Goal: Task Accomplishment & Management: Manage account settings

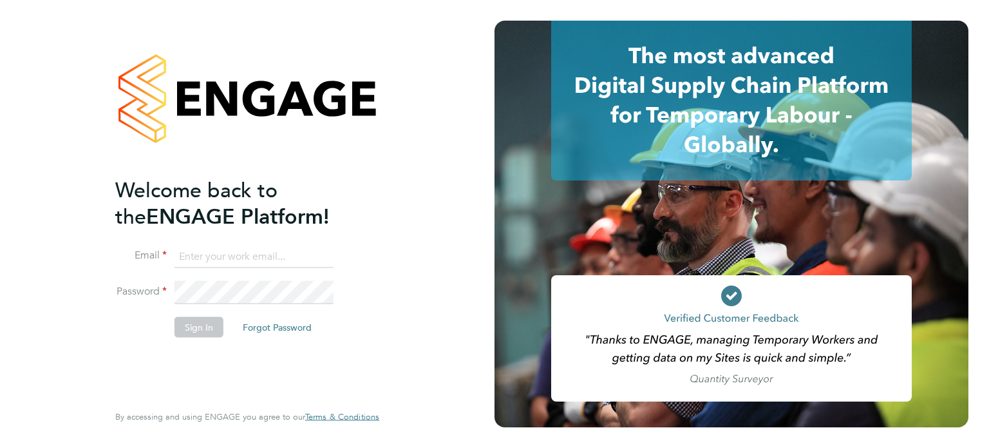
type input "[PERSON_NAME][EMAIL_ADDRESS][DOMAIN_NAME]"
click at [190, 327] on button "Sign In" at bounding box center [199, 326] width 49 height 21
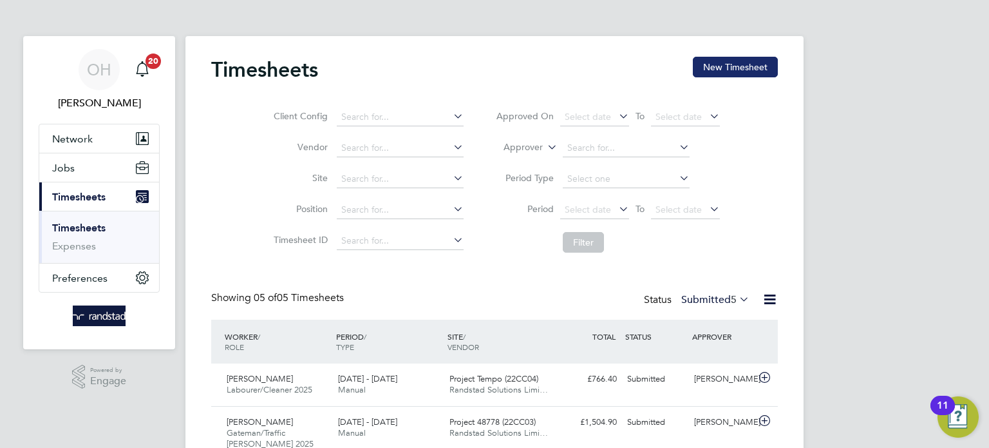
click at [729, 60] on button "New Timesheet" at bounding box center [735, 67] width 85 height 21
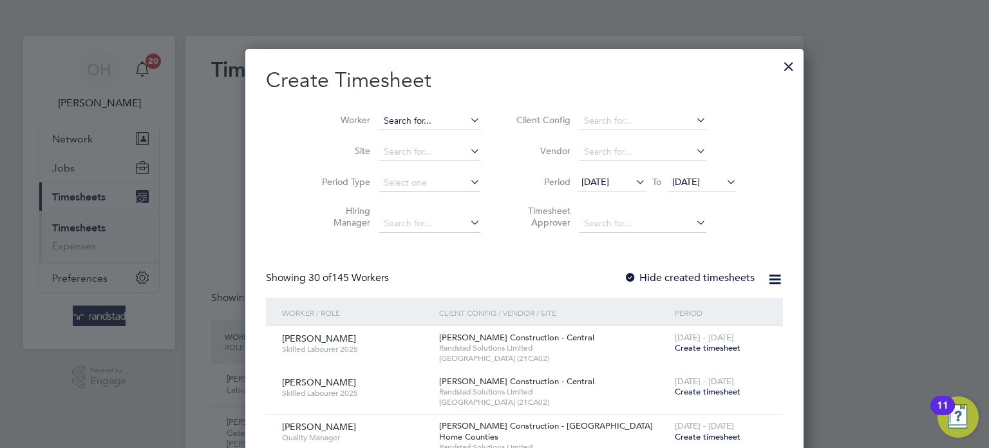
scroll to position [2274, 498]
click at [379, 114] on input at bounding box center [429, 121] width 101 height 18
type input "Bartosz Mysliwiec"
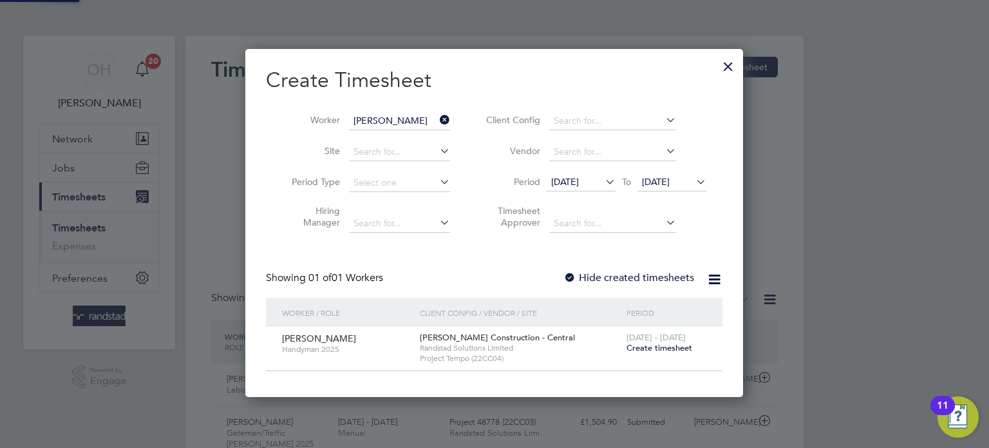
scroll to position [346, 498]
click at [674, 350] on span "Create timesheet" at bounding box center [660, 347] width 66 height 11
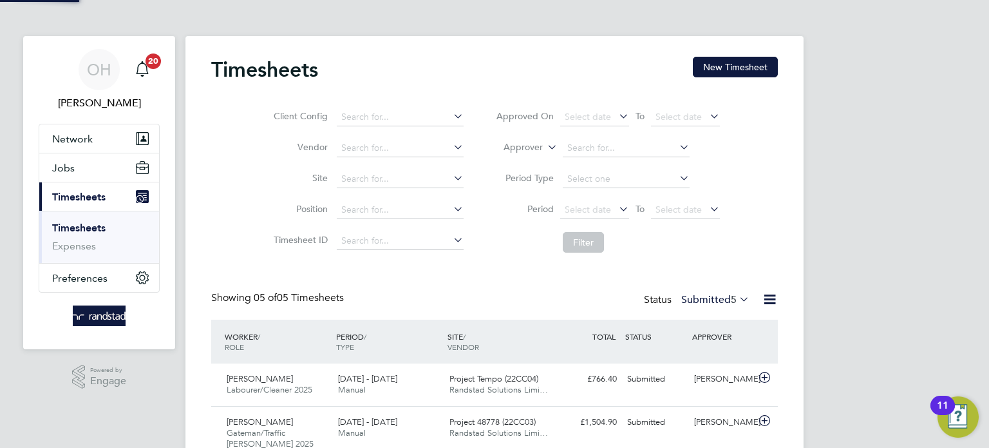
scroll to position [32, 112]
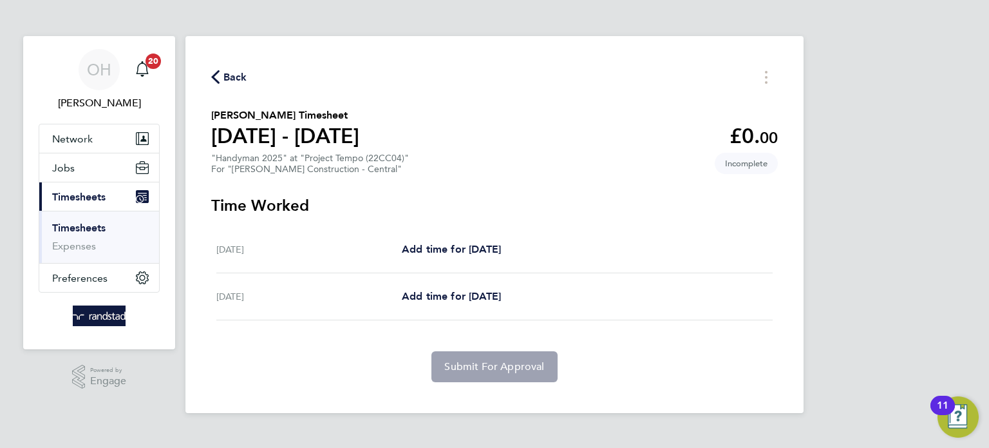
click at [223, 71] on span "Back" at bounding box center [235, 77] width 24 height 15
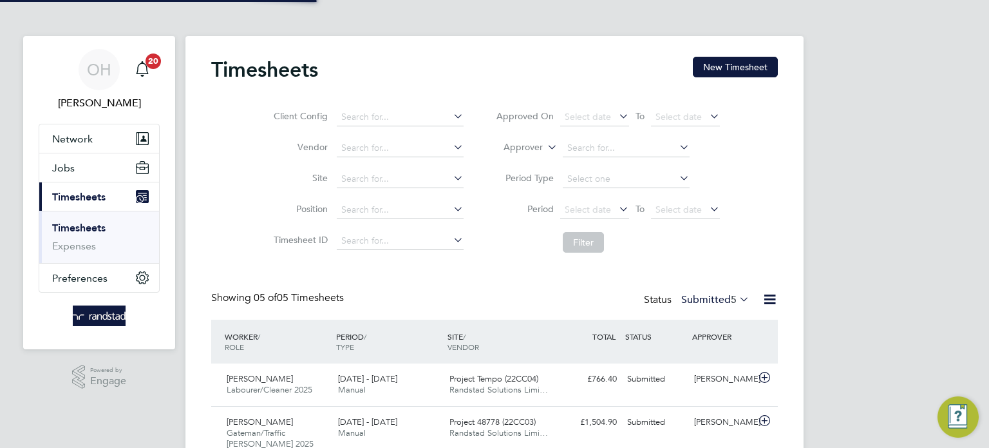
scroll to position [6, 6]
click at [106, 168] on button "Jobs" at bounding box center [99, 167] width 120 height 28
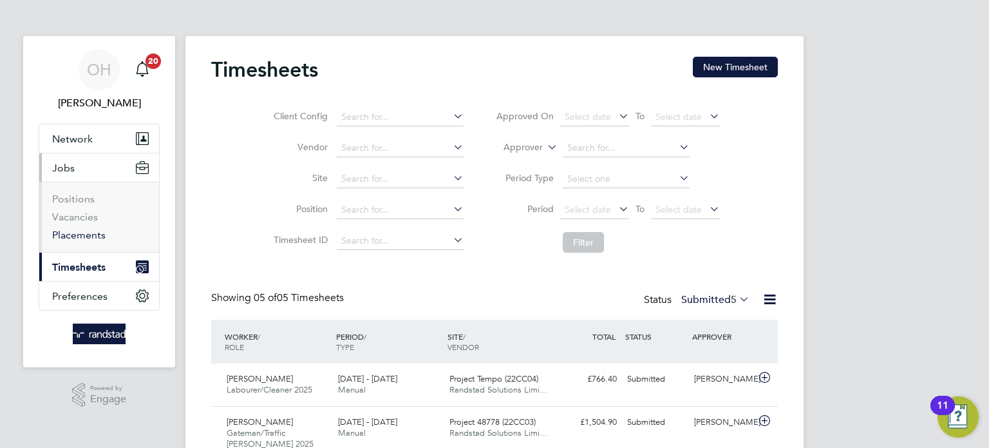
click at [81, 235] on link "Placements" at bounding box center [78, 235] width 53 height 12
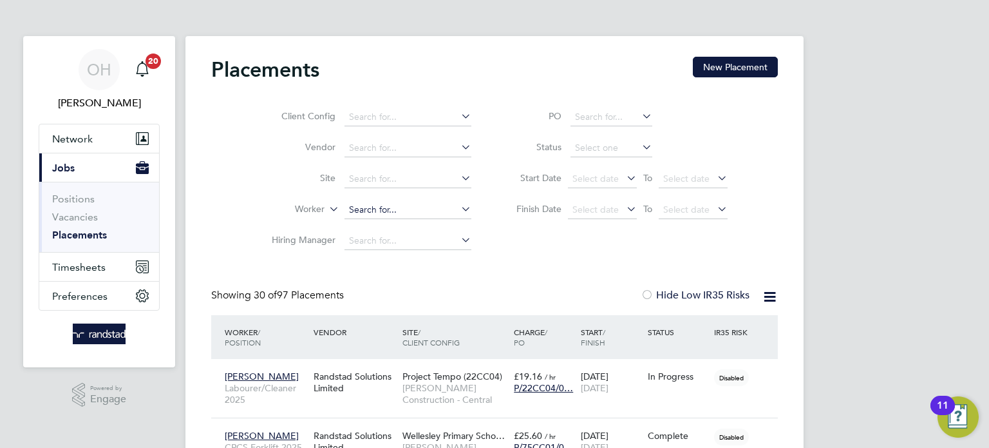
click at [395, 205] on input at bounding box center [408, 210] width 127 height 18
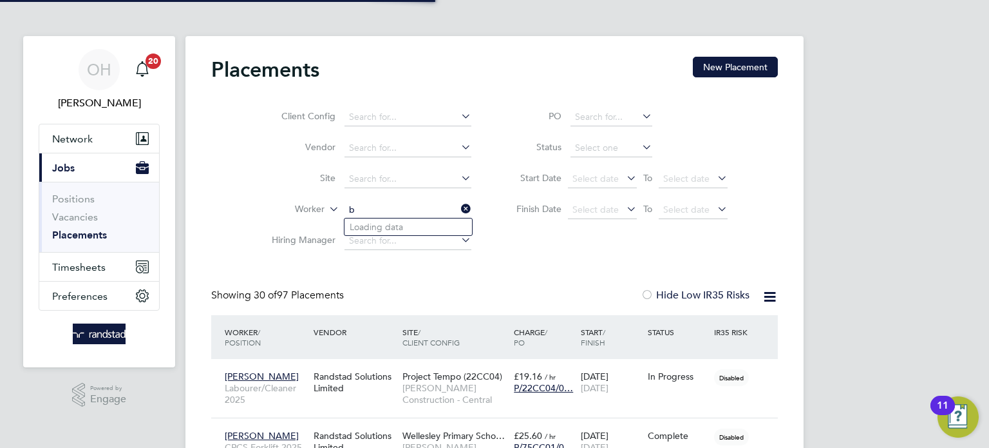
type input "b"
click at [360, 205] on input at bounding box center [408, 210] width 127 height 18
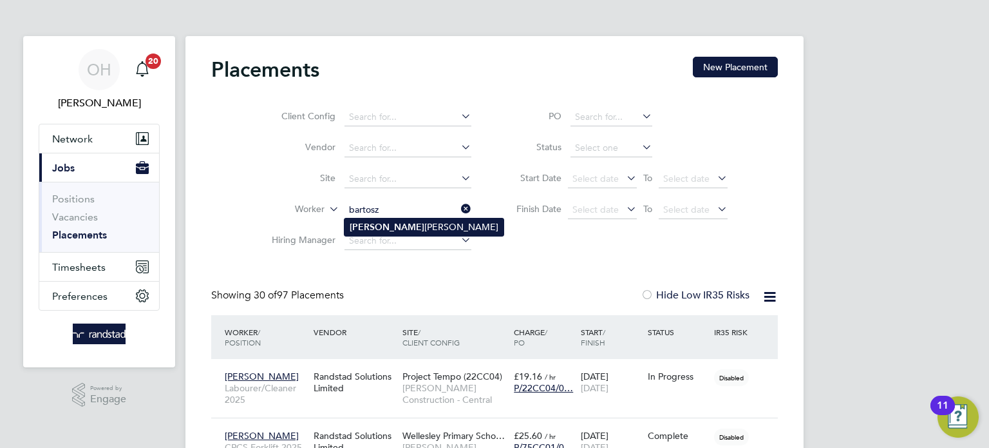
click at [402, 226] on li "Bartosz Mysliwiec" at bounding box center [424, 226] width 159 height 17
type input "[PERSON_NAME]"
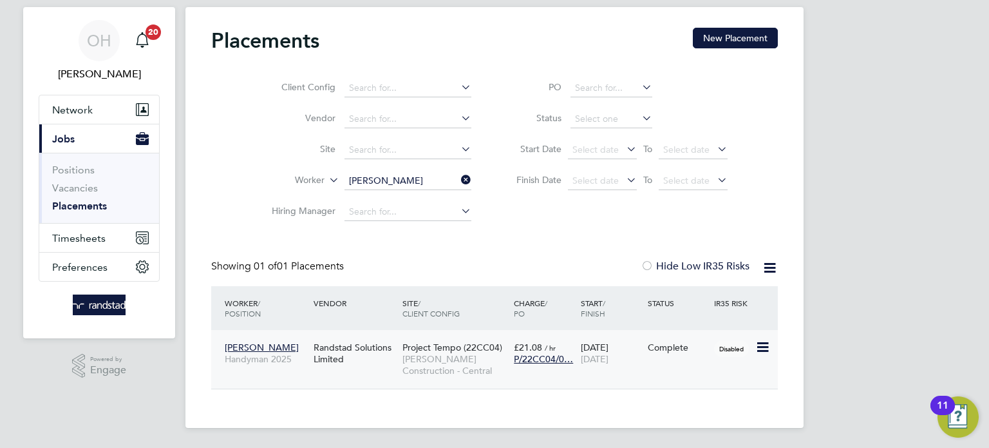
click at [699, 355] on div "Complete" at bounding box center [678, 347] width 67 height 24
click at [83, 238] on span "Timesheets" at bounding box center [78, 238] width 53 height 12
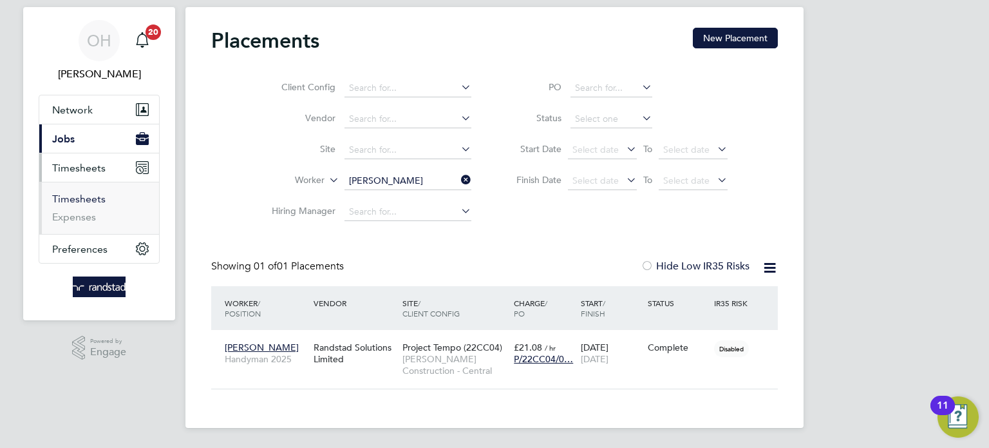
click at [77, 199] on link "Timesheets" at bounding box center [78, 199] width 53 height 12
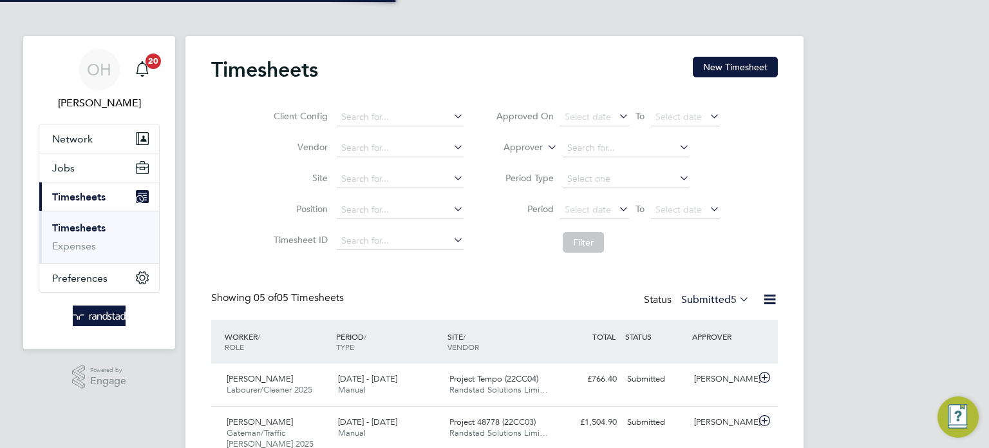
scroll to position [6, 6]
click at [59, 171] on span "Jobs" at bounding box center [63, 168] width 23 height 12
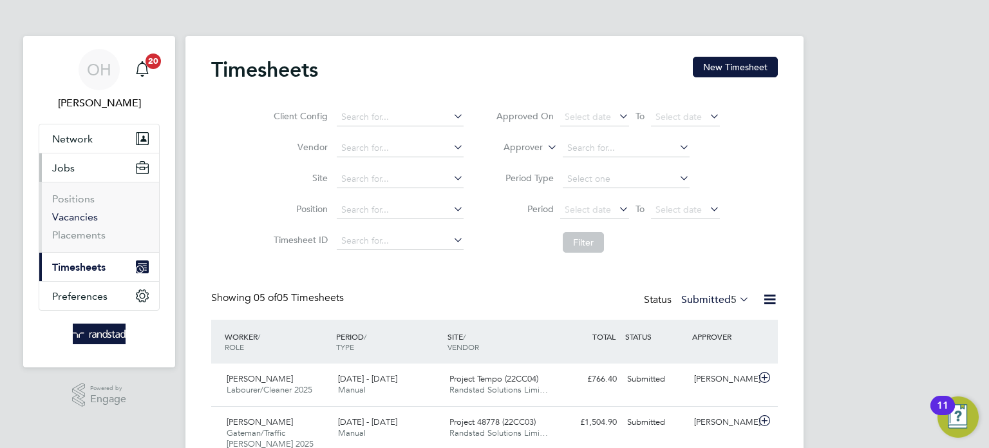
click at [73, 216] on link "Vacancies" at bounding box center [75, 217] width 46 height 12
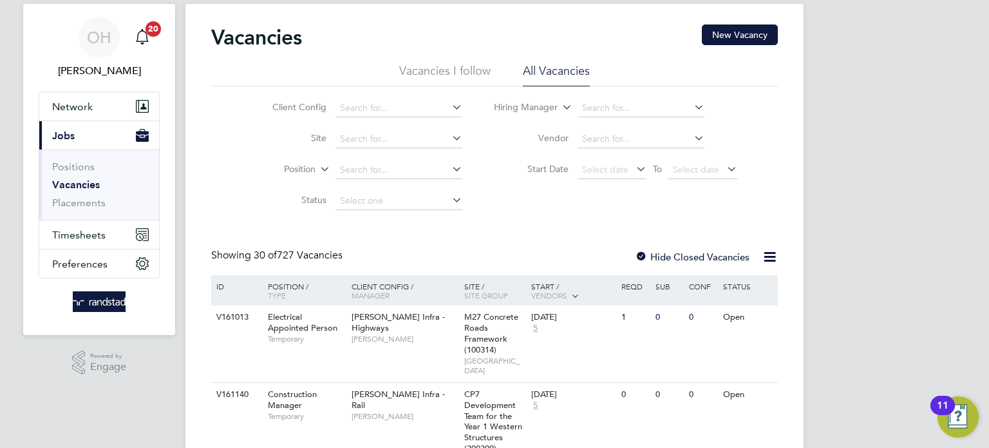
scroll to position [35, 0]
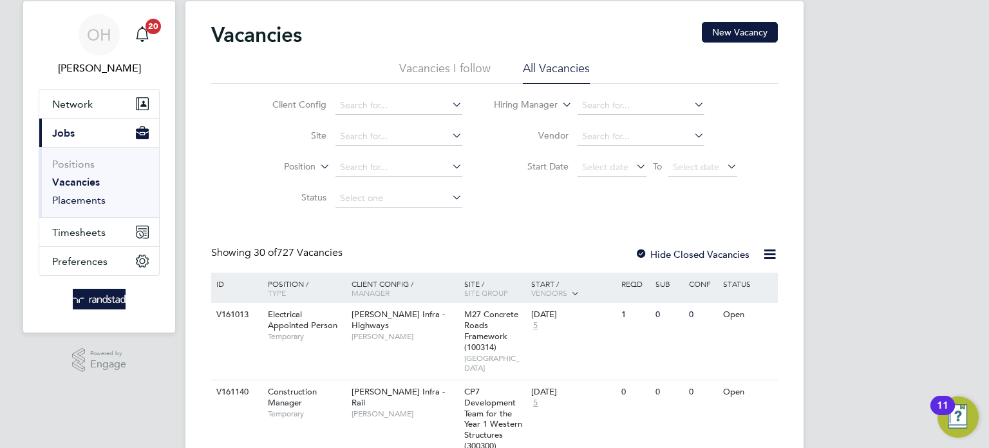
click at [81, 202] on link "Placements" at bounding box center [78, 200] width 53 height 12
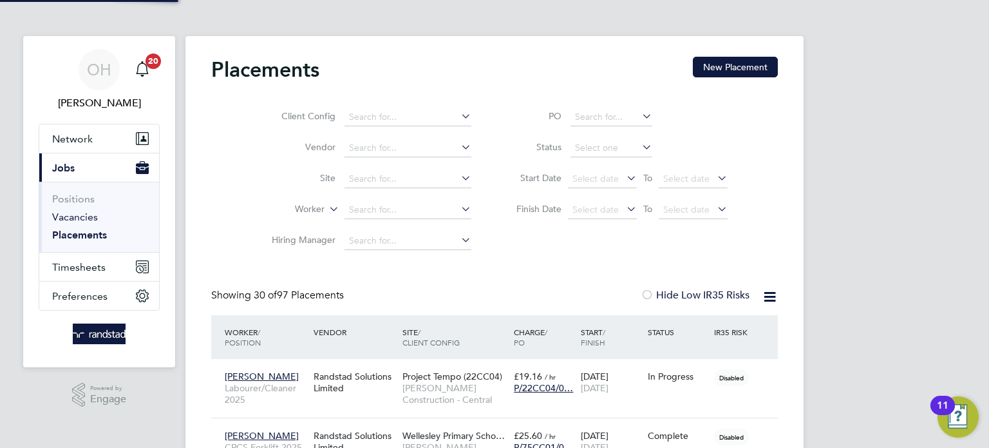
scroll to position [6, 6]
click at [367, 180] on input at bounding box center [408, 179] width 127 height 18
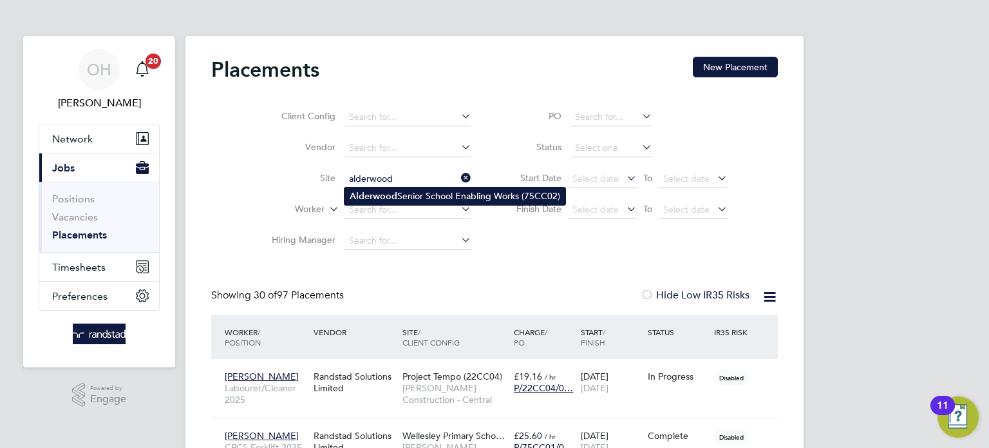
click at [373, 194] on b "Alderwood" at bounding box center [374, 196] width 48 height 11
type input "Alderwood Senior School Enabling Works (75CC02)"
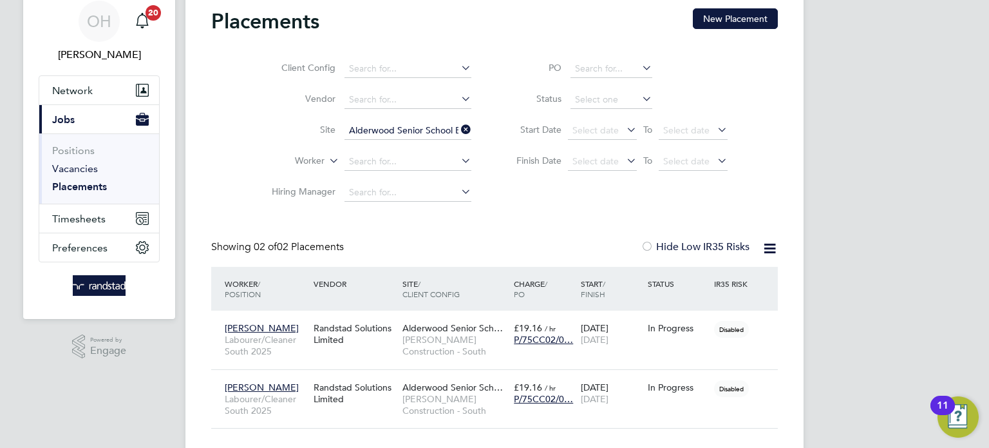
click at [73, 169] on link "Vacancies" at bounding box center [75, 168] width 46 height 12
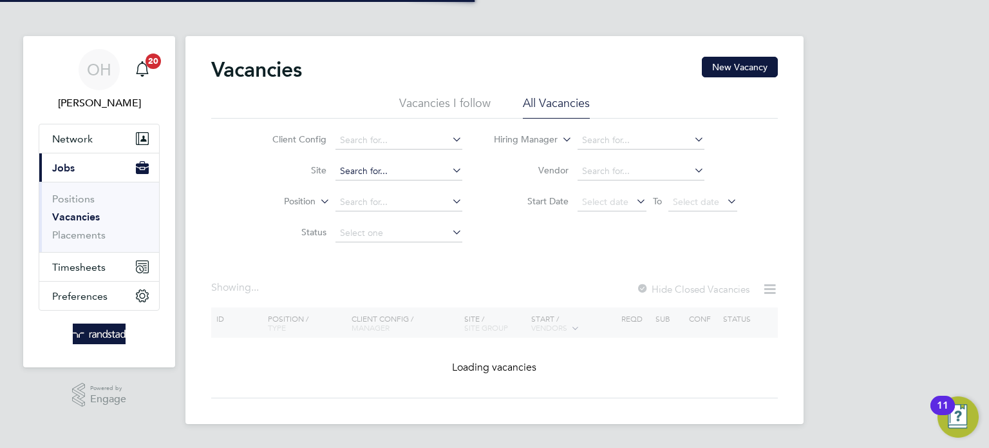
click at [362, 173] on input at bounding box center [399, 171] width 127 height 18
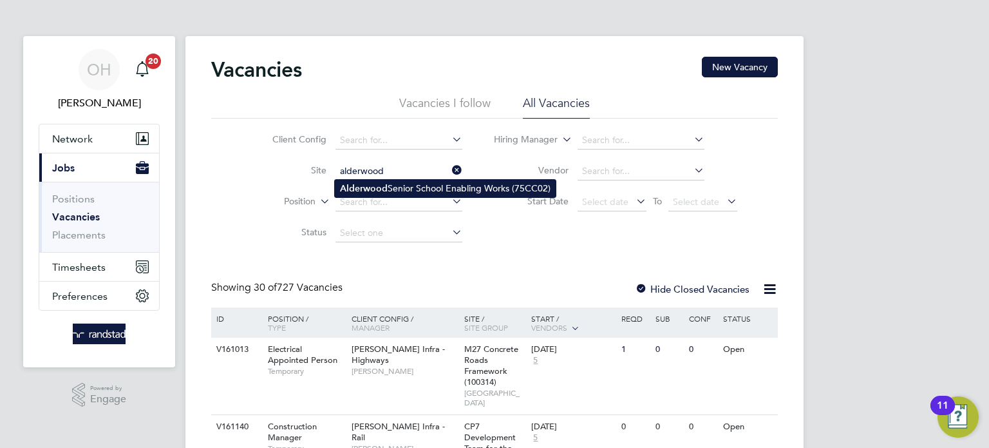
click at [370, 185] on b "Alderwood" at bounding box center [364, 188] width 48 height 11
type input "Alderwood Senior School Enabling Works (75CC02)"
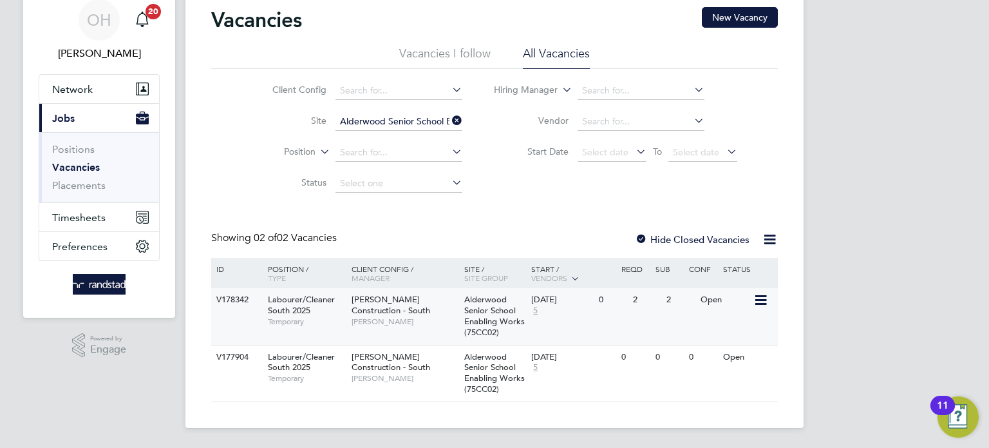
click at [760, 301] on icon at bounding box center [760, 299] width 13 height 15
click at [596, 320] on div "V178342 Labourer/Cleaner South 2025 Temporary Morgan Sindall Construction - Sou…" at bounding box center [494, 316] width 567 height 57
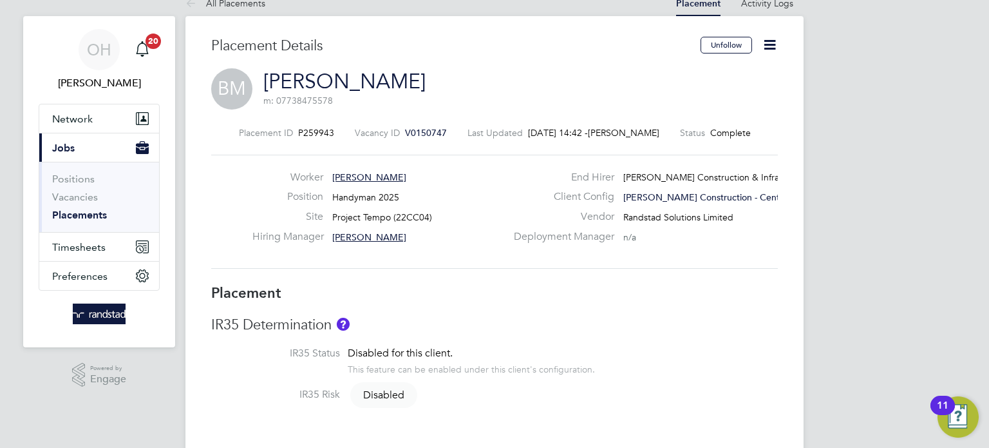
click at [773, 46] on icon at bounding box center [770, 45] width 16 height 16
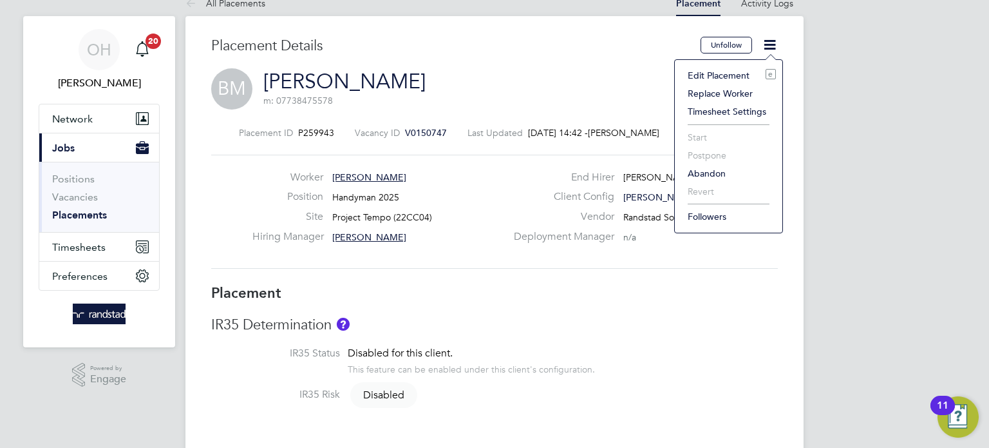
click at [728, 73] on li "Edit Placement e" at bounding box center [728, 75] width 95 height 18
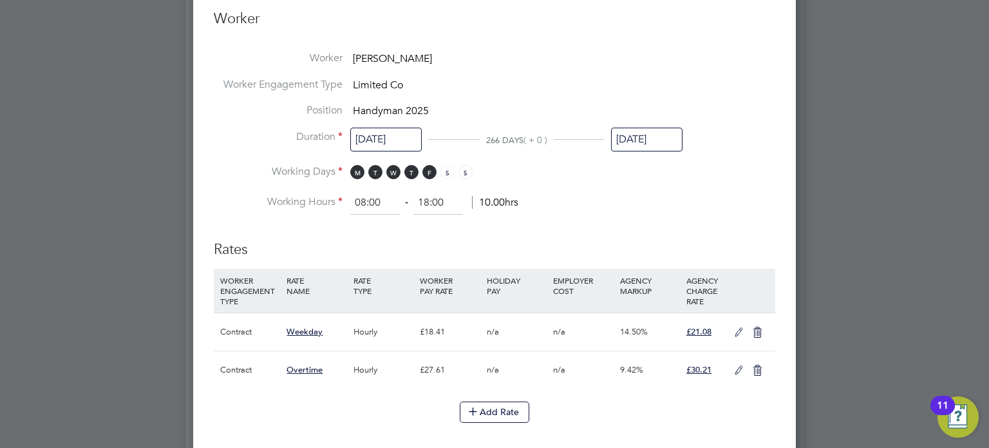
click at [649, 133] on input "24 Aug 2025" at bounding box center [646, 140] width 71 height 24
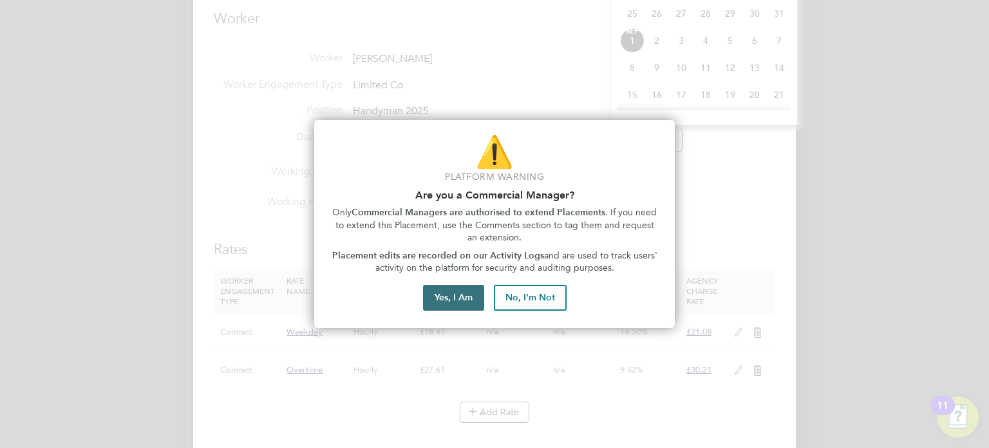
click at [444, 301] on button "Yes, I Am" at bounding box center [453, 298] width 61 height 26
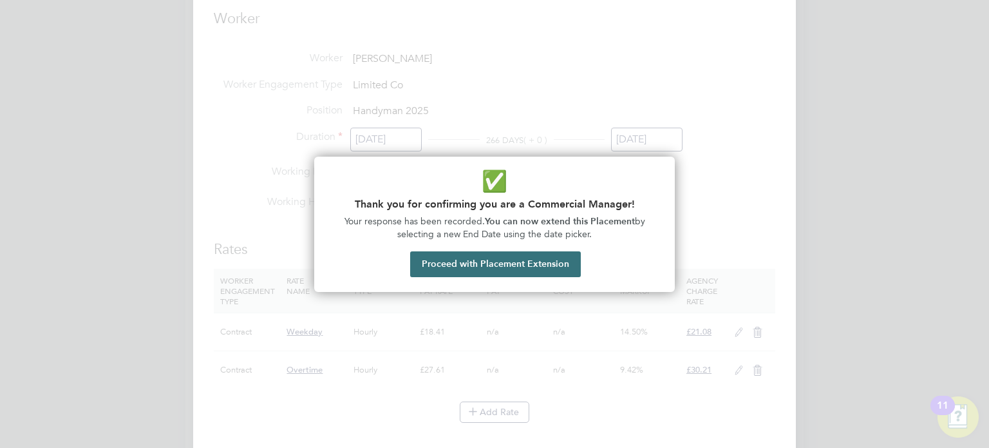
click at [533, 258] on button "Proceed with Placement Extension" at bounding box center [495, 264] width 171 height 26
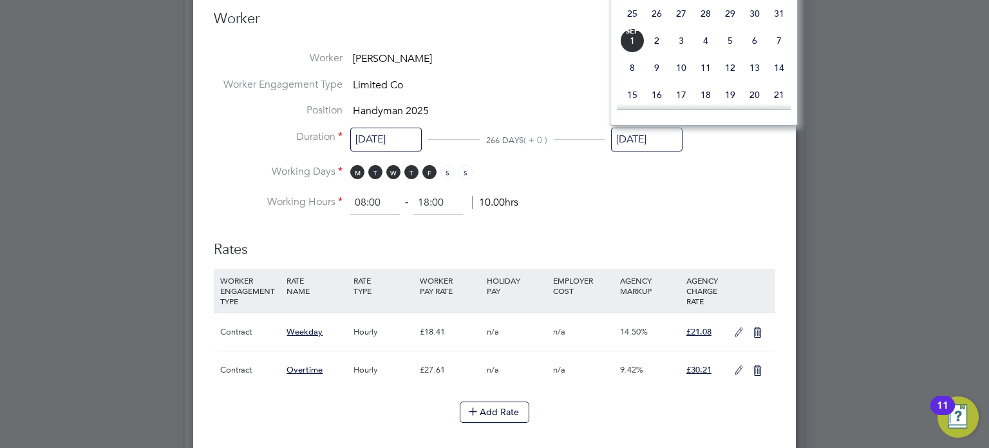
click at [775, 80] on span "14" at bounding box center [779, 67] width 24 height 24
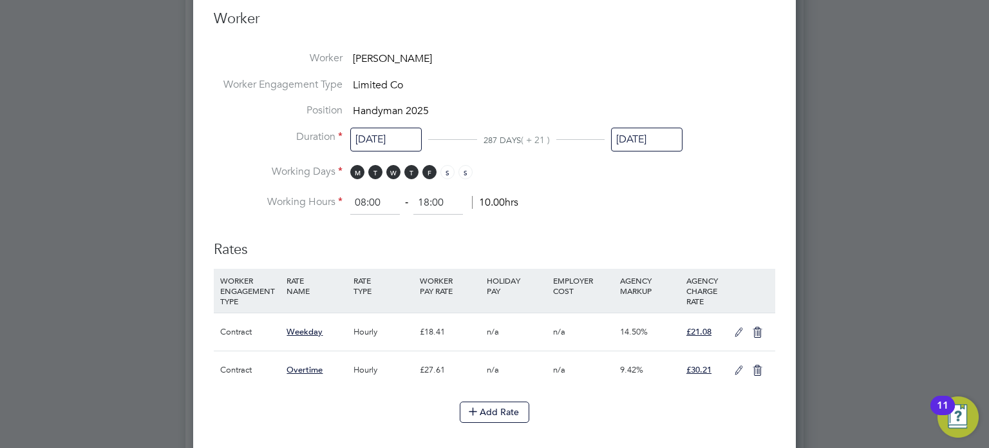
click at [640, 135] on input "14 Sep 2025" at bounding box center [646, 140] width 71 height 24
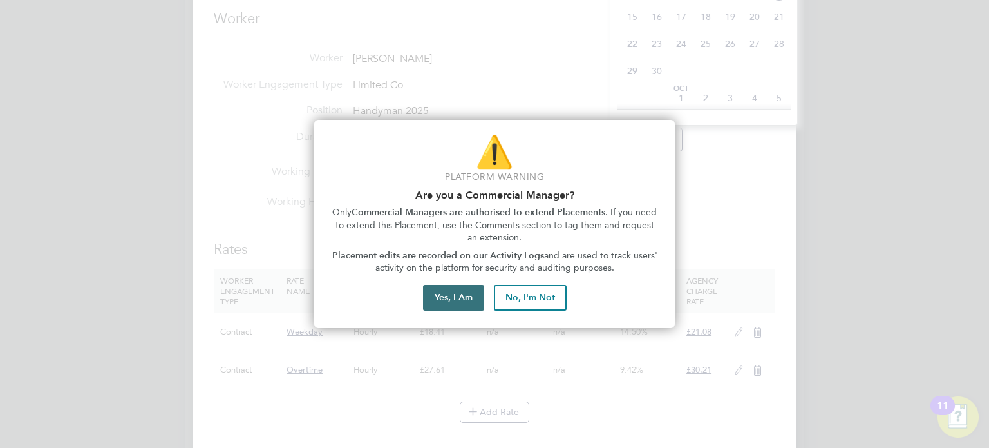
click at [455, 305] on button "Yes, I Am" at bounding box center [453, 298] width 61 height 26
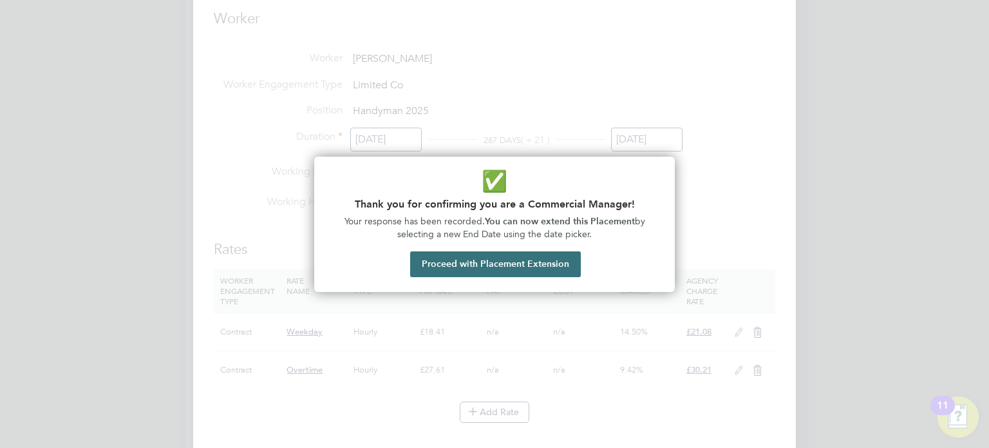
click at [463, 259] on button "Proceed with Placement Extension" at bounding box center [495, 264] width 171 height 26
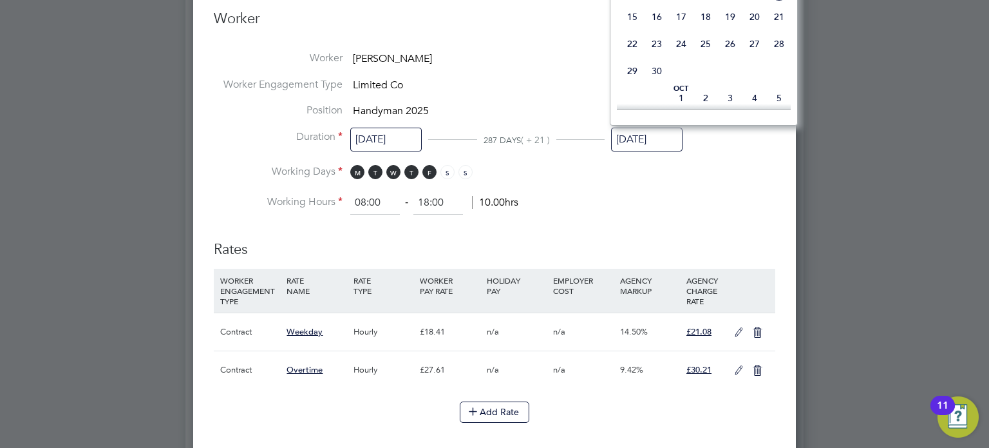
click at [782, 56] on span "28" at bounding box center [779, 44] width 24 height 24
type input "28 Sep 2025"
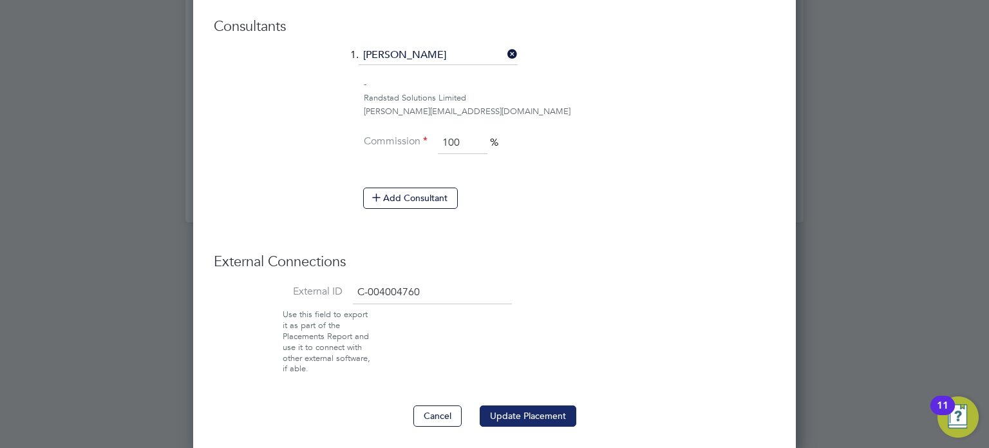
click at [502, 412] on button "Update Placement" at bounding box center [528, 415] width 97 height 21
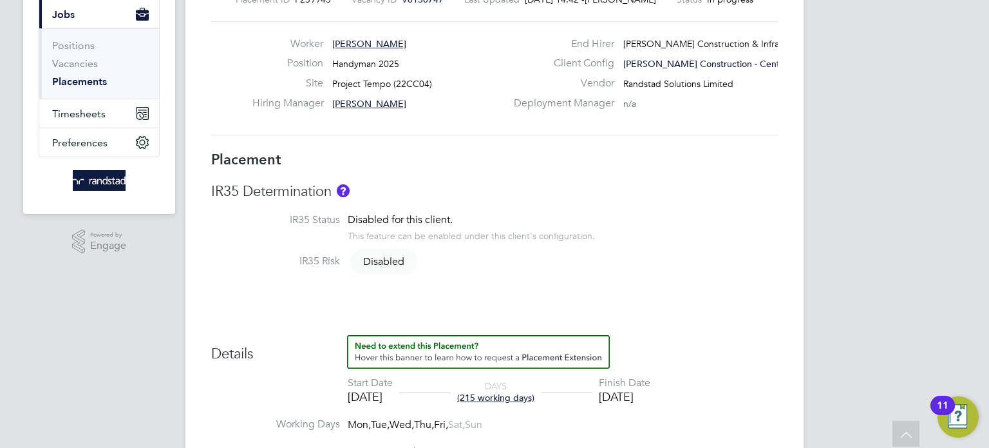
scroll to position [153, 0]
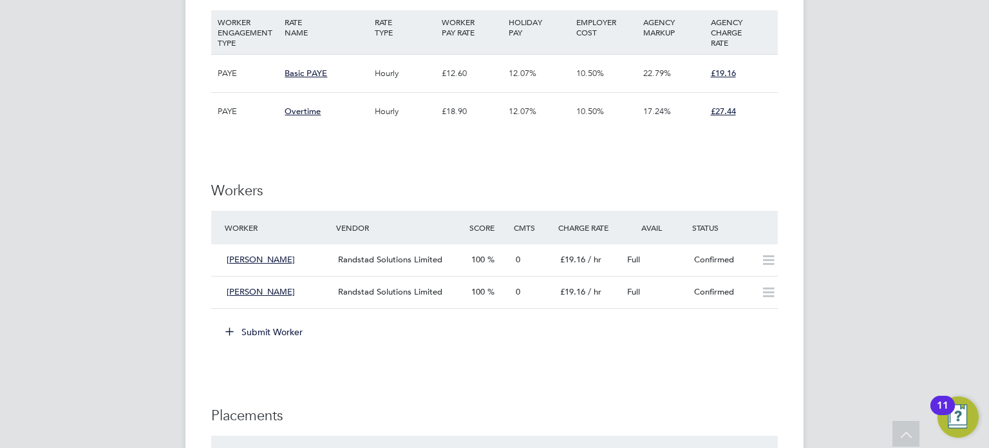
click at [256, 327] on button "Submit Worker" at bounding box center [264, 331] width 97 height 21
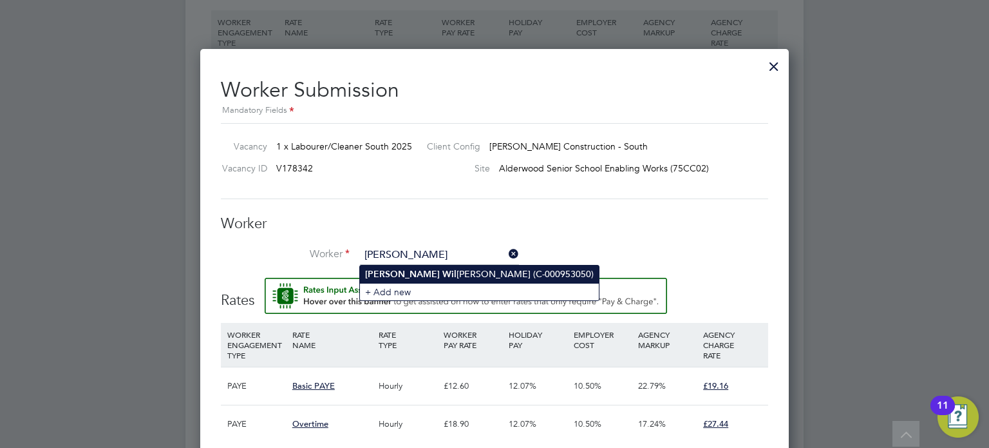
click at [405, 270] on li "Alvin Wil mott (C-000953050)" at bounding box center [479, 273] width 239 height 17
type input "Alvin Wilmott (C-000953050)"
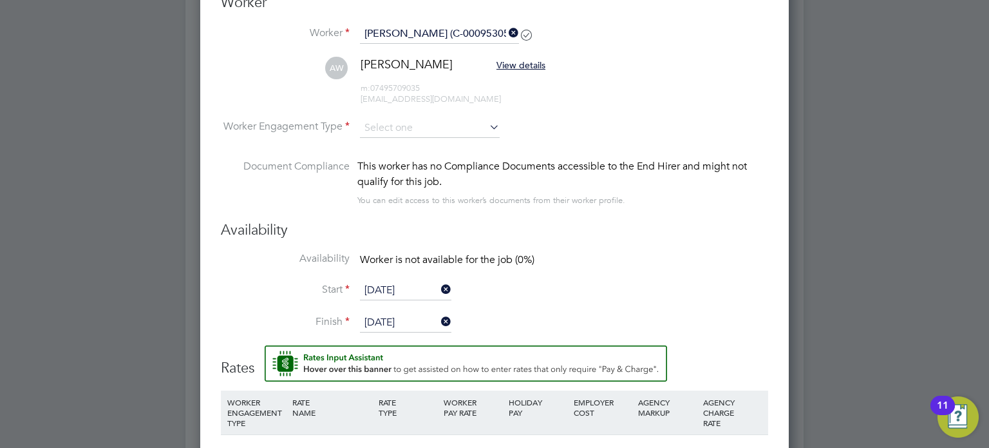
click at [487, 126] on icon at bounding box center [487, 127] width 0 height 18
click at [400, 129] on input at bounding box center [430, 127] width 140 height 19
click at [393, 144] on li "Contract" at bounding box center [430, 145] width 140 height 17
type input "Contract"
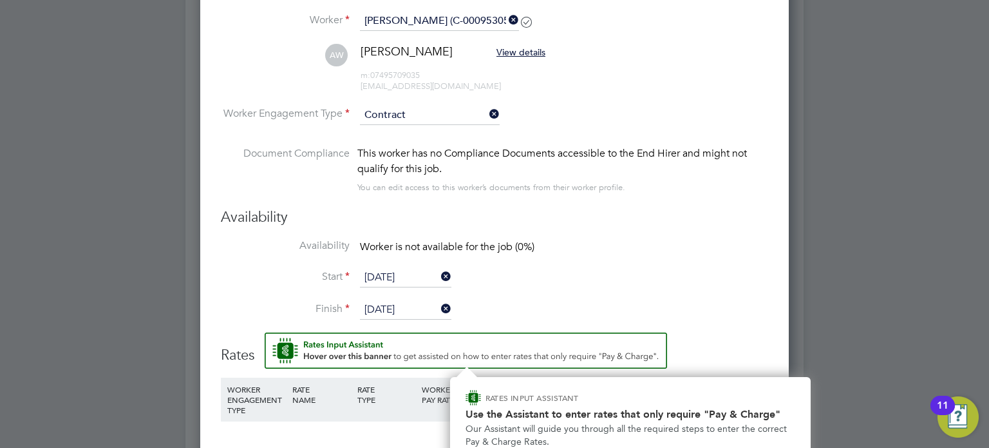
click at [591, 143] on li "Worker Engagement Type Contract" at bounding box center [494, 126] width 547 height 40
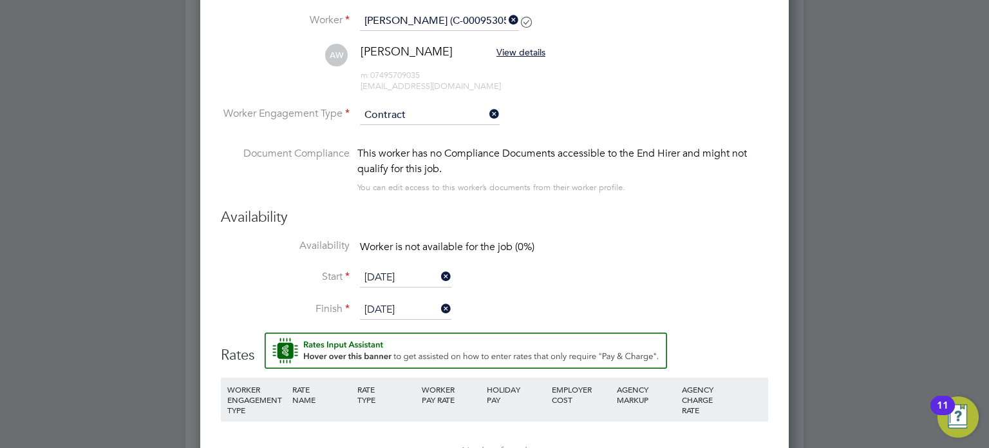
click at [587, 204] on li "Document Compliance This worker has no Compliance Documents accessible to the E…" at bounding box center [494, 177] width 547 height 62
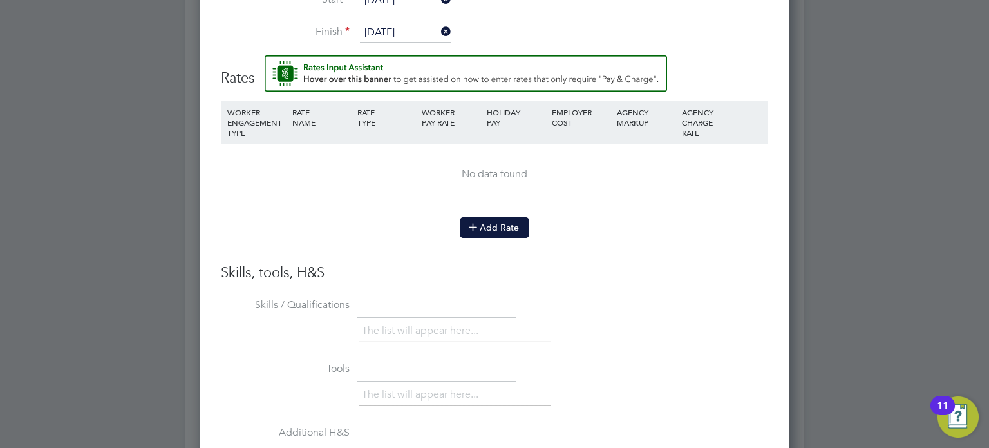
click at [489, 220] on button "Add Rate" at bounding box center [495, 227] width 70 height 21
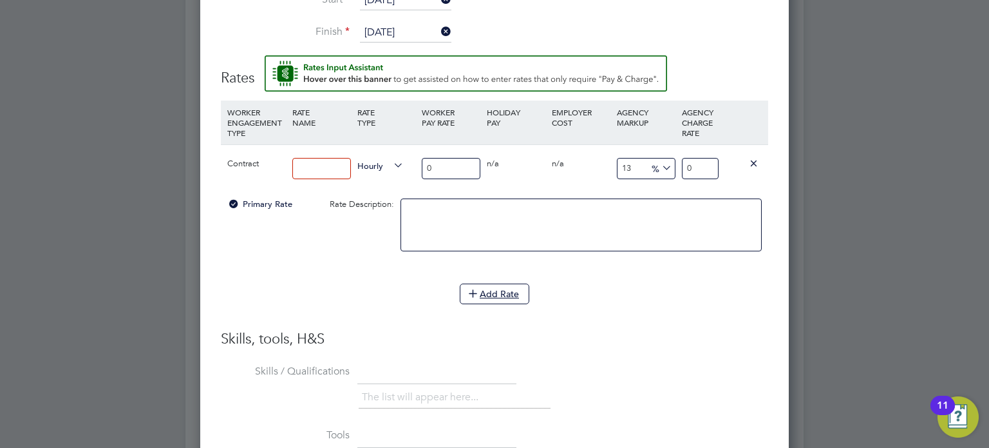
click at [323, 169] on input at bounding box center [321, 168] width 59 height 21
type input "primary"
click at [435, 166] on input "0" at bounding box center [451, 168] width 59 height 21
type input "1"
type input "1.13"
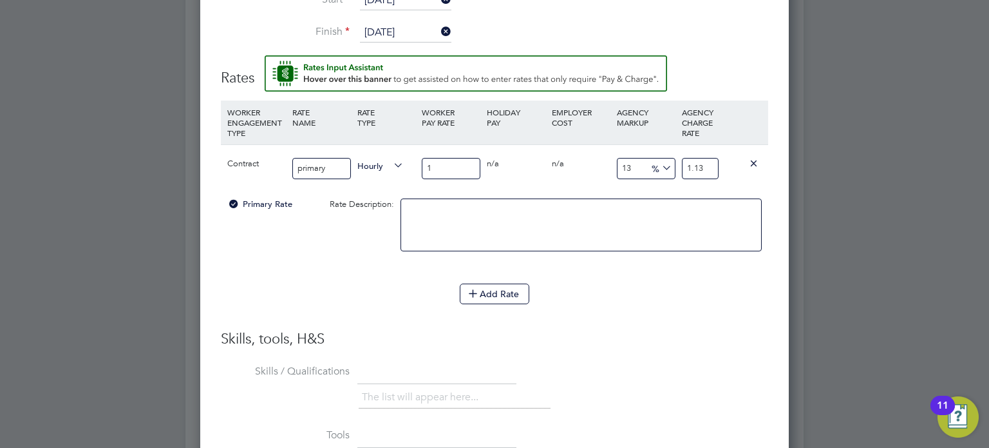
type input "16"
type input "18.08"
type input "16.5"
type input "18.645"
type input "16.56"
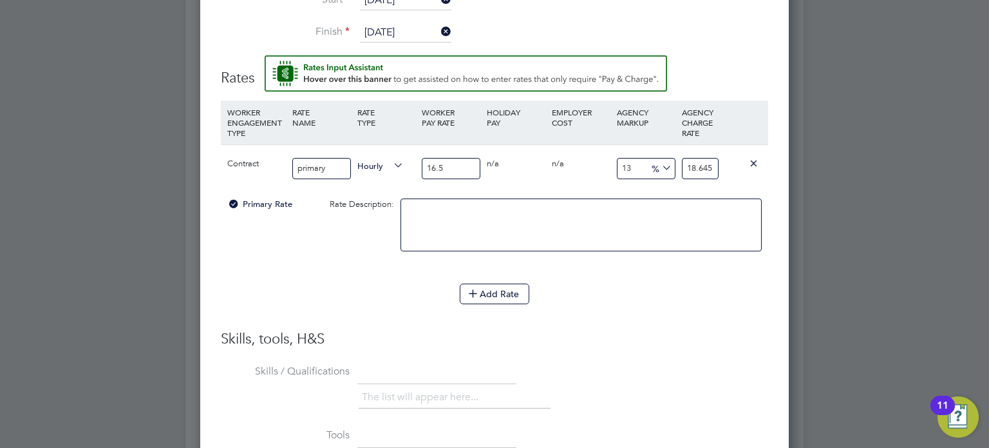
type input "18.7128"
type input "16.56"
click at [694, 162] on input "18.7128" at bounding box center [700, 168] width 37 height 21
drag, startPoint x: 688, startPoint y: 162, endPoint x: 750, endPoint y: 156, distance: 61.4
click at [750, 156] on div "Contract primary Hourly 16.56 0 n/a 0 n/a 13 2.1528 % 18.7128" at bounding box center [494, 168] width 547 height 48
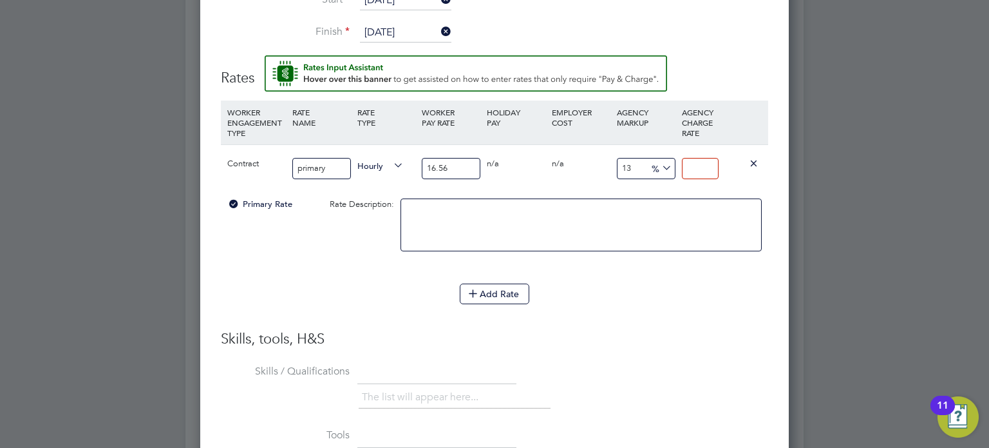
type input "-93.96135265700484"
type input "1"
type input "14.734299516908212"
type input "19"
type input "15.33816425120773"
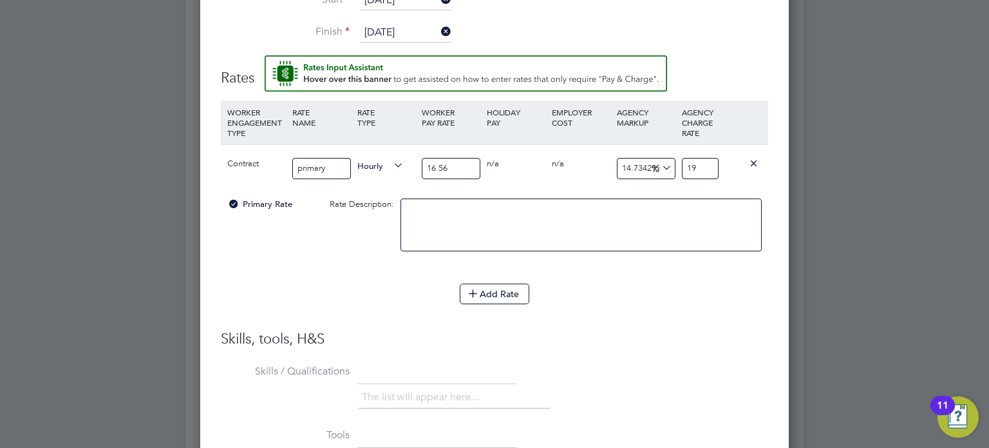
type input "19.1"
type input "15.70048309178744"
type input "19.16"
click at [719, 278] on li "WORKER ENGAGEMENT TYPE RATE NAME RATE TYPE WORKER PAY RATE HOLIDAY PAY EMPLOYER…" at bounding box center [494, 191] width 547 height 183
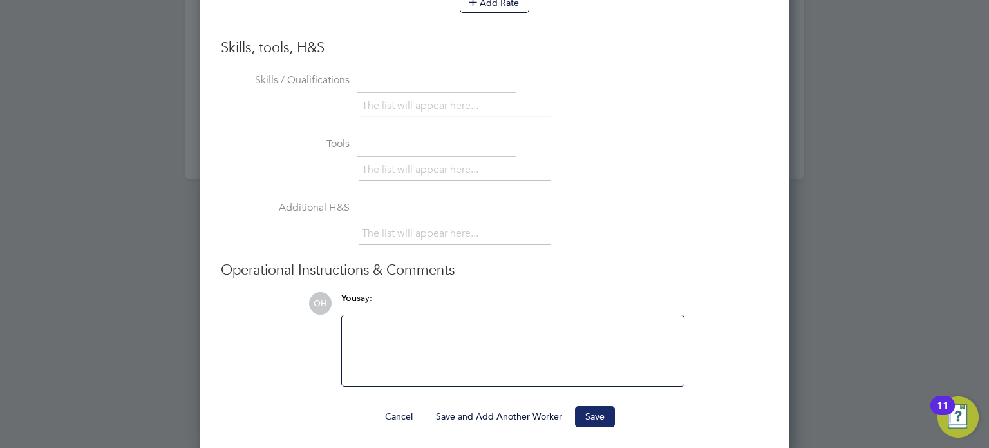
click at [591, 413] on button "Save" at bounding box center [595, 416] width 40 height 21
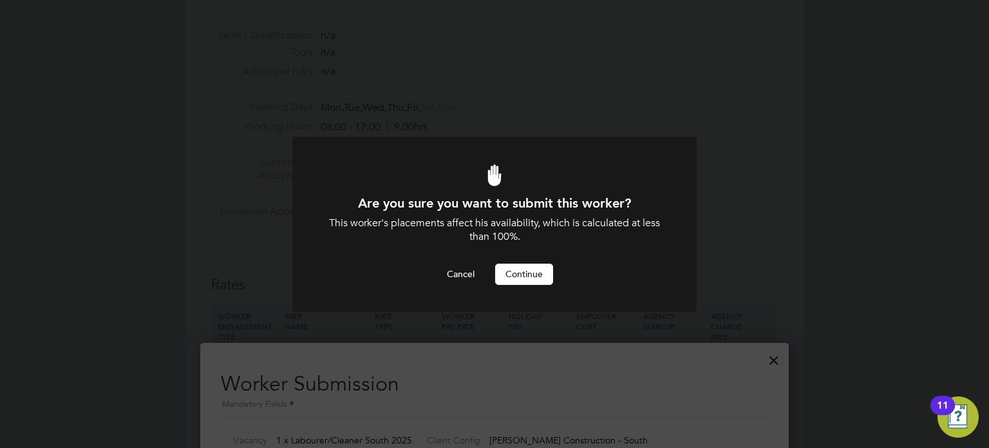
click at [507, 266] on button "Continue" at bounding box center [524, 273] width 58 height 21
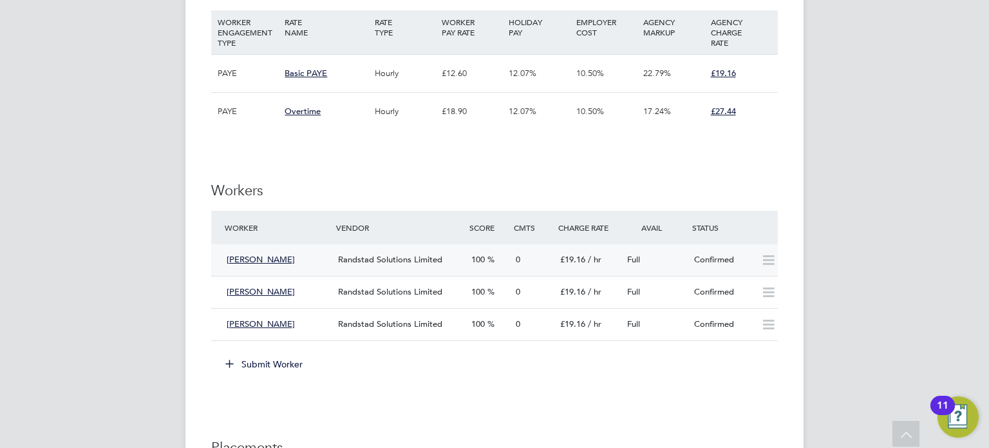
click at [763, 258] on icon at bounding box center [769, 260] width 16 height 10
click at [734, 261] on div "Confirmed" at bounding box center [722, 259] width 67 height 21
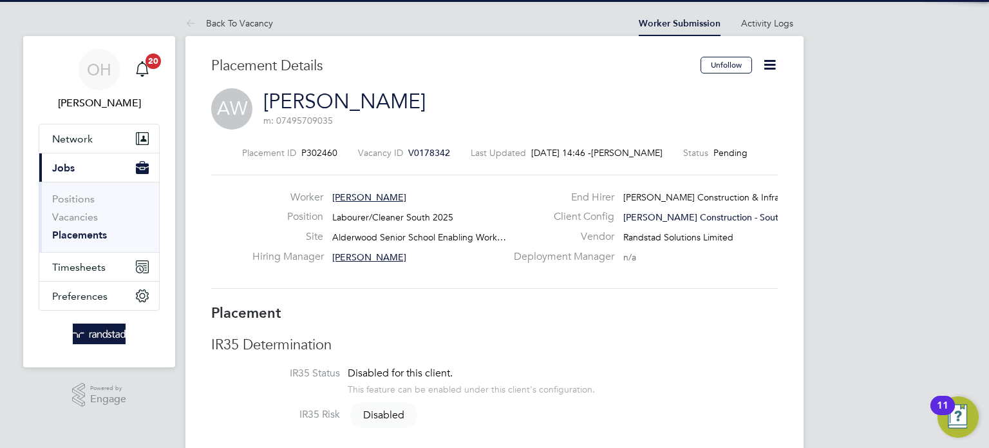
click at [774, 64] on icon at bounding box center [770, 65] width 16 height 16
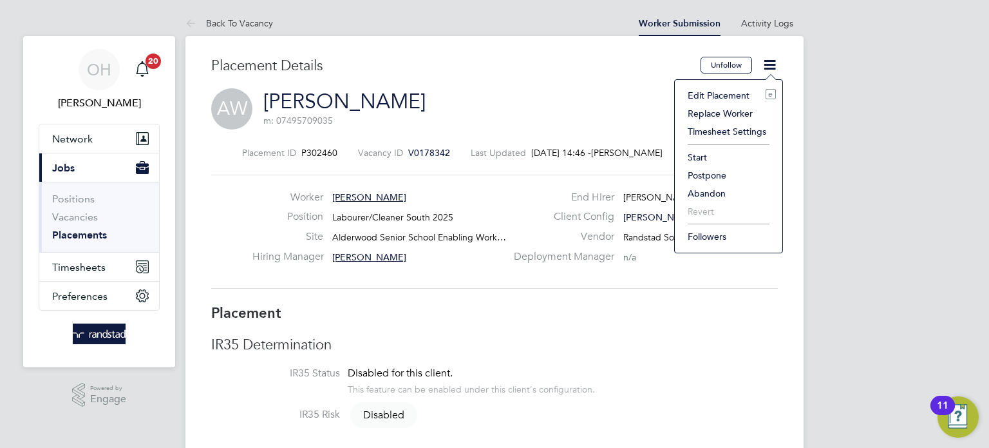
click at [731, 94] on li "Edit Placement e" at bounding box center [728, 95] width 95 height 18
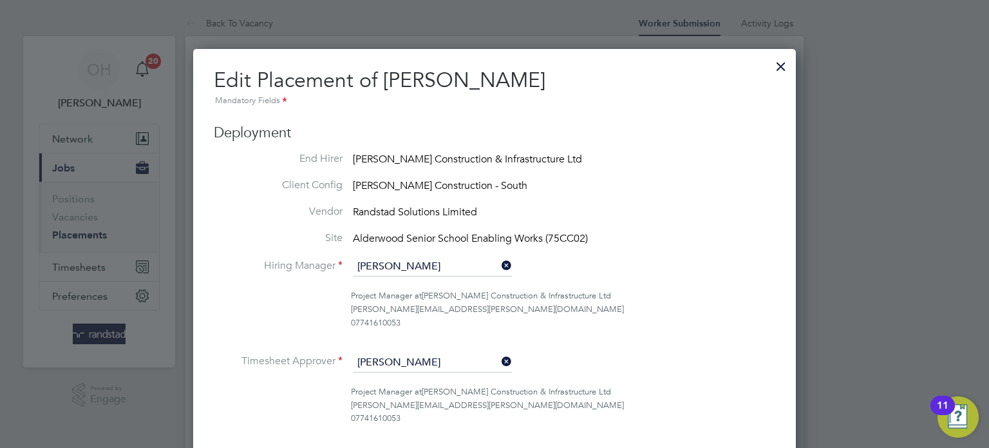
click at [777, 62] on div at bounding box center [781, 63] width 23 height 23
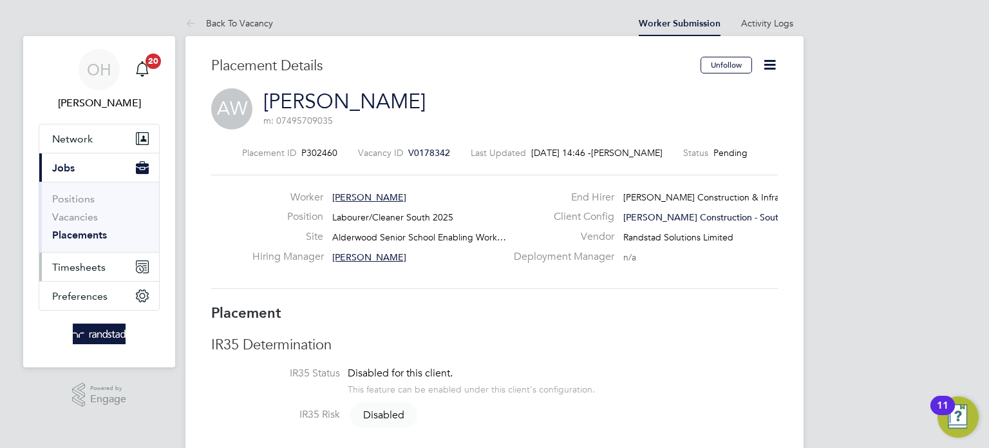
click at [104, 258] on button "Timesheets" at bounding box center [99, 266] width 120 height 28
click at [67, 271] on span "Timesheets" at bounding box center [78, 267] width 53 height 12
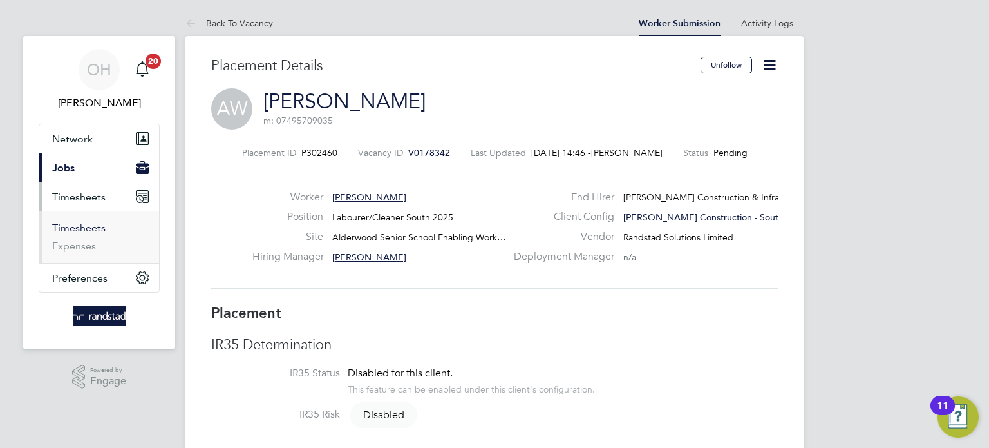
click at [74, 225] on link "Timesheets" at bounding box center [78, 228] width 53 height 12
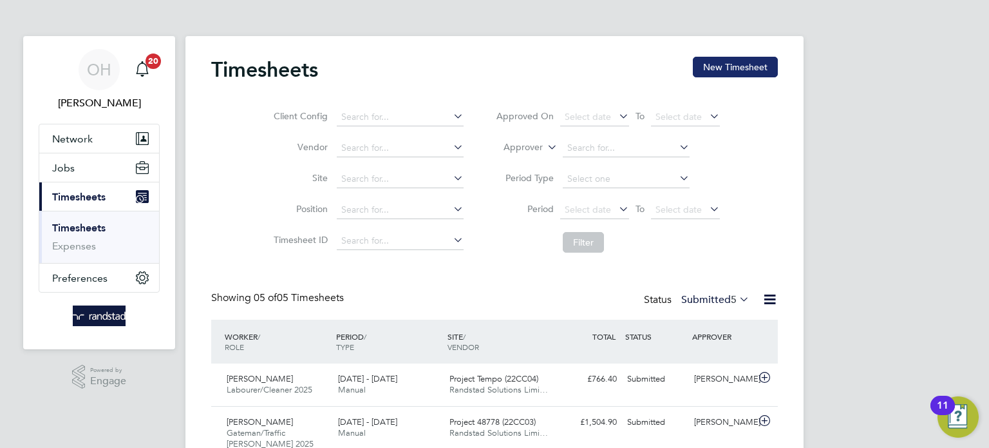
click at [703, 66] on button "New Timesheet" at bounding box center [735, 67] width 85 height 21
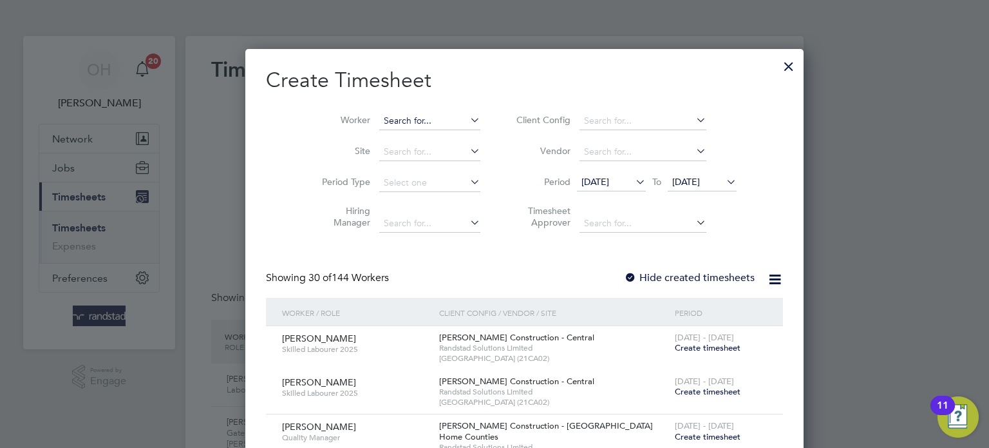
click at [390, 120] on input at bounding box center [429, 121] width 101 height 18
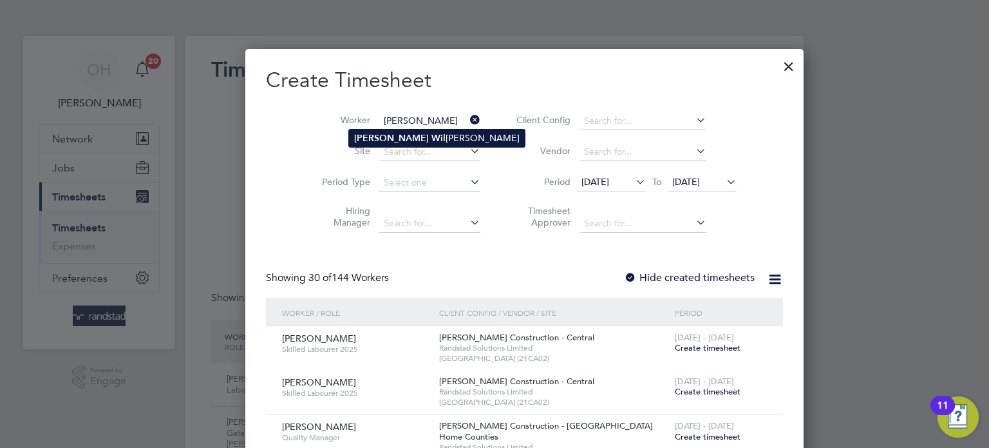
click at [392, 142] on li "Alvin Wil mott" at bounding box center [437, 137] width 176 height 17
type input "[PERSON_NAME]"
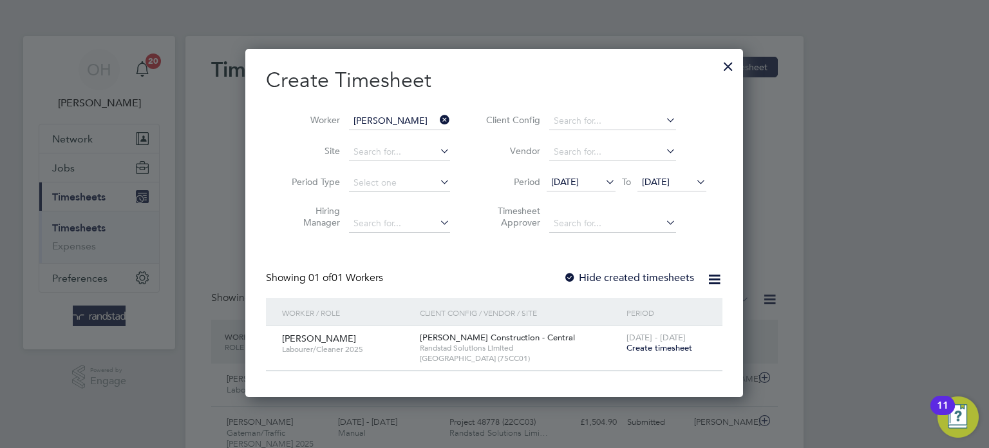
click at [572, 272] on div at bounding box center [570, 278] width 13 height 13
click at [725, 64] on div at bounding box center [728, 63] width 23 height 23
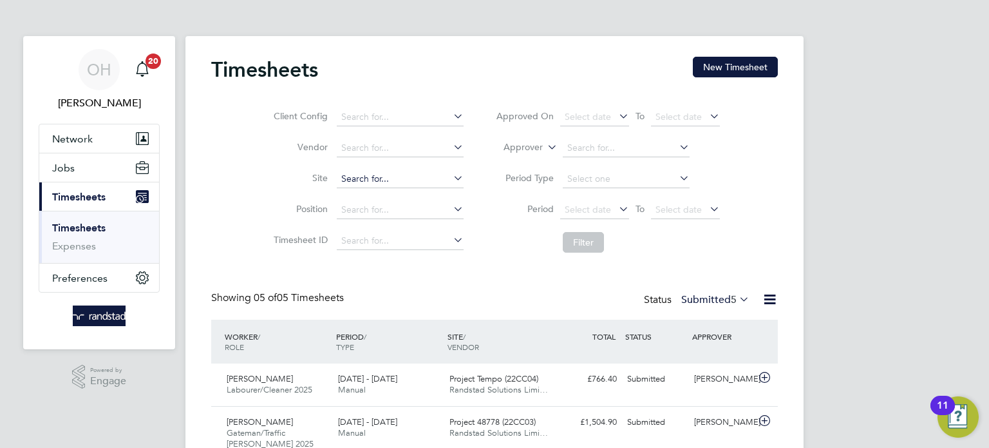
click at [401, 178] on input at bounding box center [400, 179] width 127 height 18
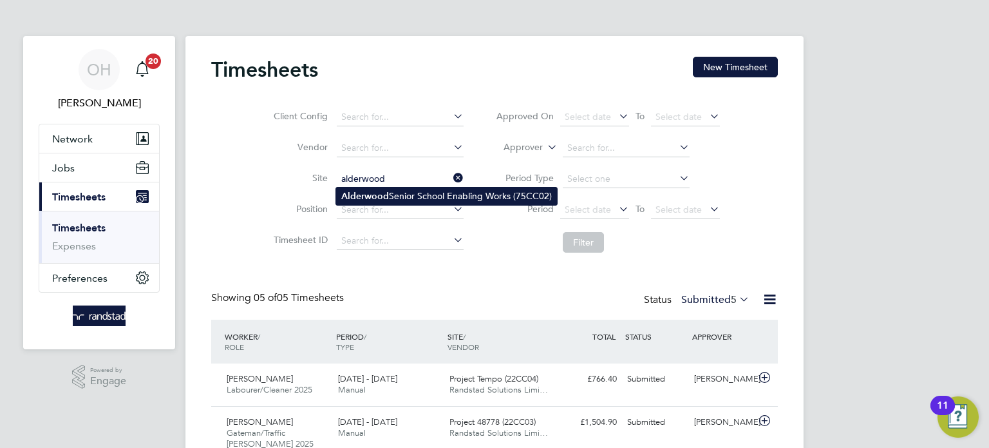
click at [389, 196] on li "Alderwood Senior School Enabling Works (75CC02)" at bounding box center [446, 195] width 221 height 17
type input "Alderwood Senior School Enabling Works (75CC02)"
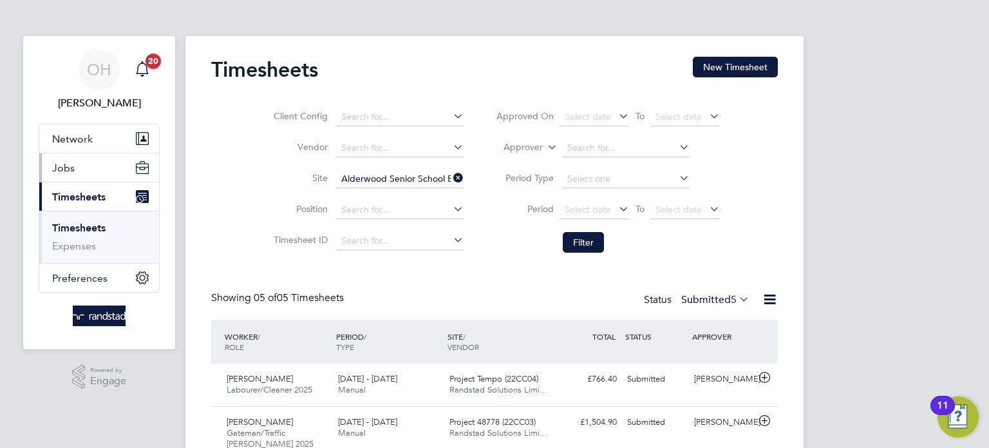
click at [73, 162] on span "Jobs" at bounding box center [63, 168] width 23 height 12
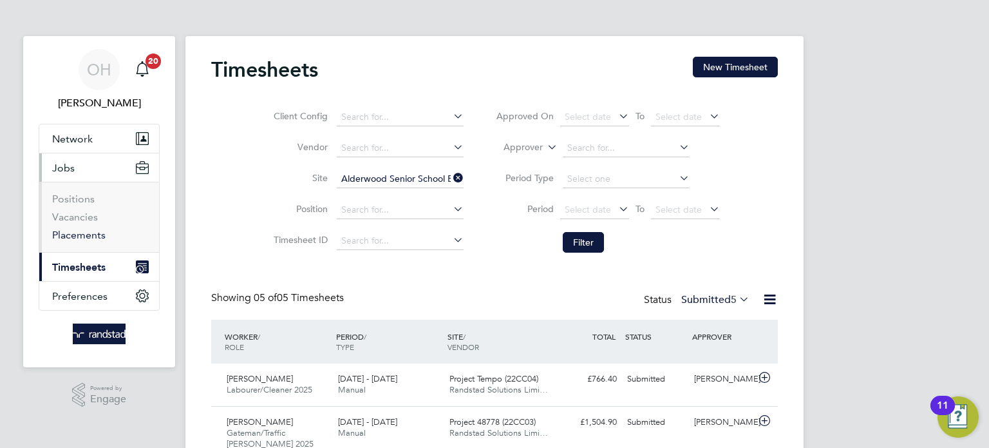
click at [80, 237] on link "Placements" at bounding box center [78, 235] width 53 height 12
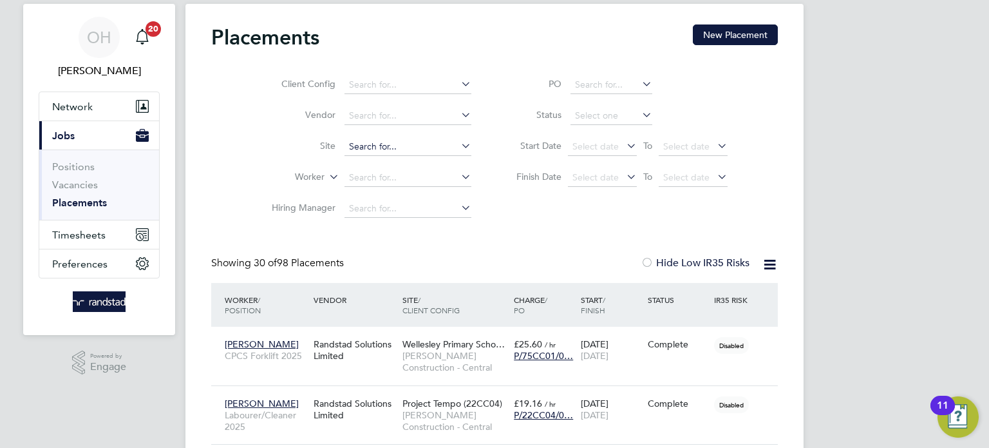
click at [361, 152] on input at bounding box center [408, 147] width 127 height 18
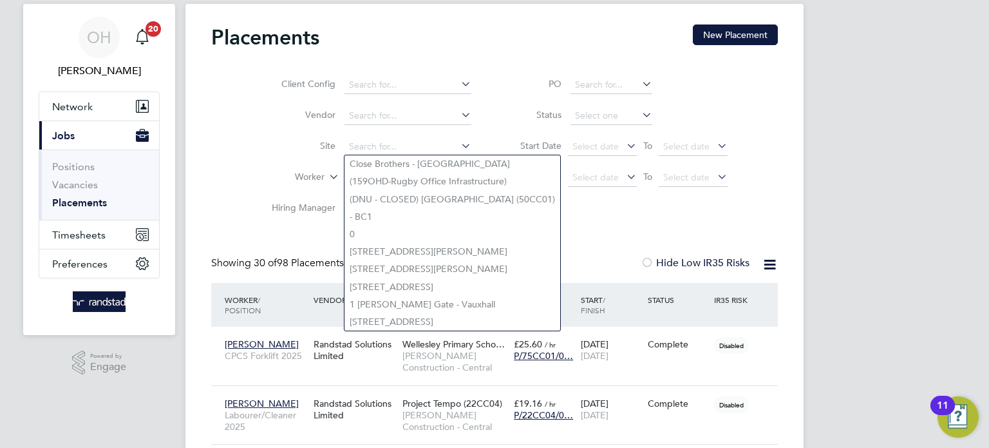
click at [281, 133] on li "Site" at bounding box center [366, 146] width 242 height 31
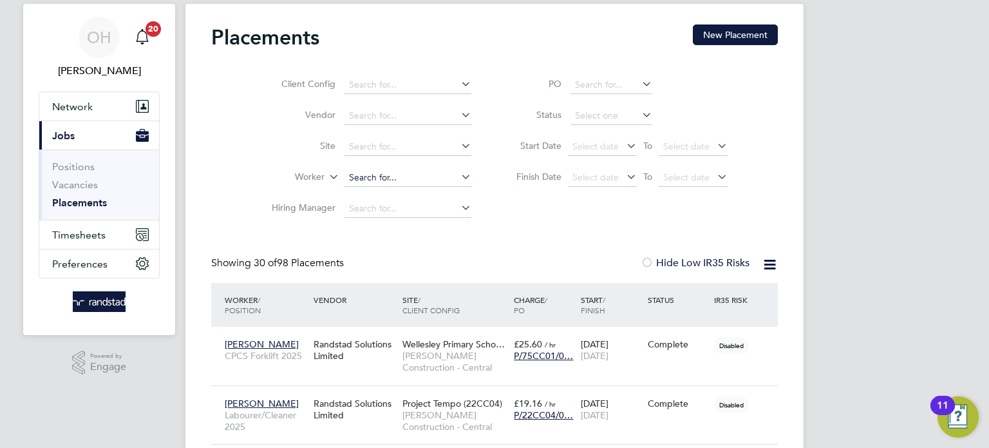
click at [382, 176] on input at bounding box center [408, 178] width 127 height 18
click at [383, 188] on li "[PERSON_NAME]" at bounding box center [424, 194] width 159 height 17
type input "[PERSON_NAME]"
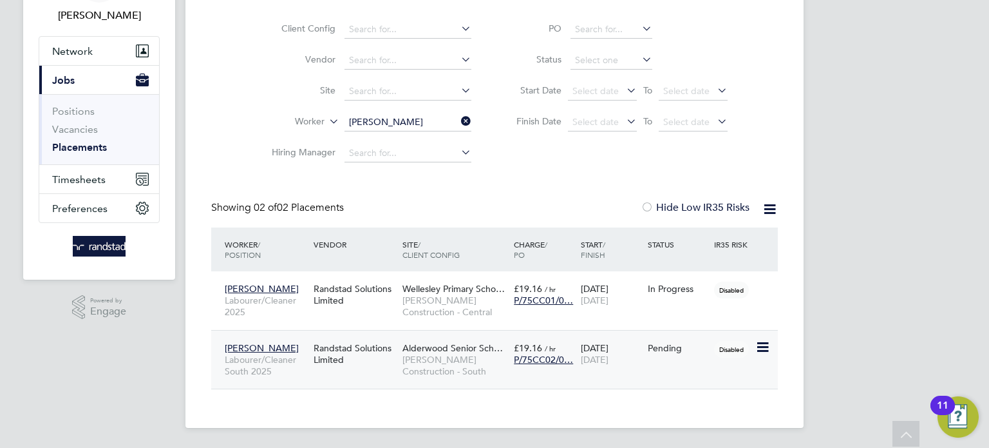
click at [753, 343] on div "Disabled" at bounding box center [733, 348] width 44 height 24
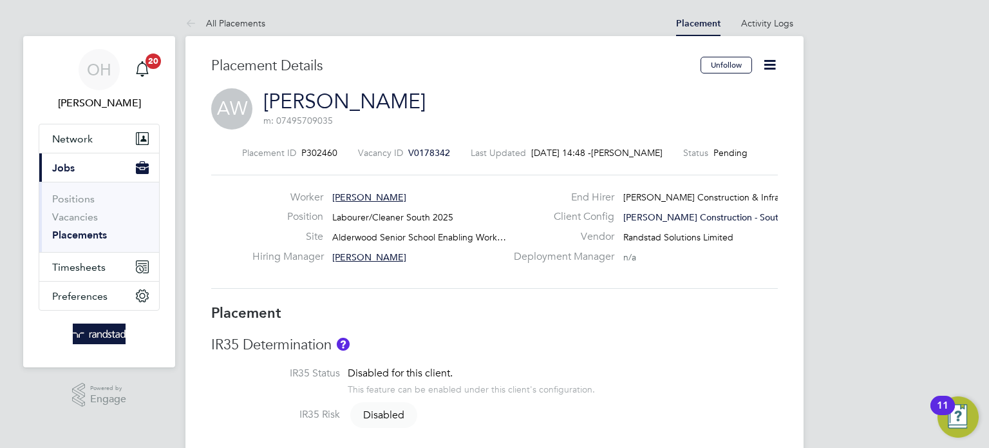
click at [771, 60] on icon at bounding box center [770, 65] width 16 height 16
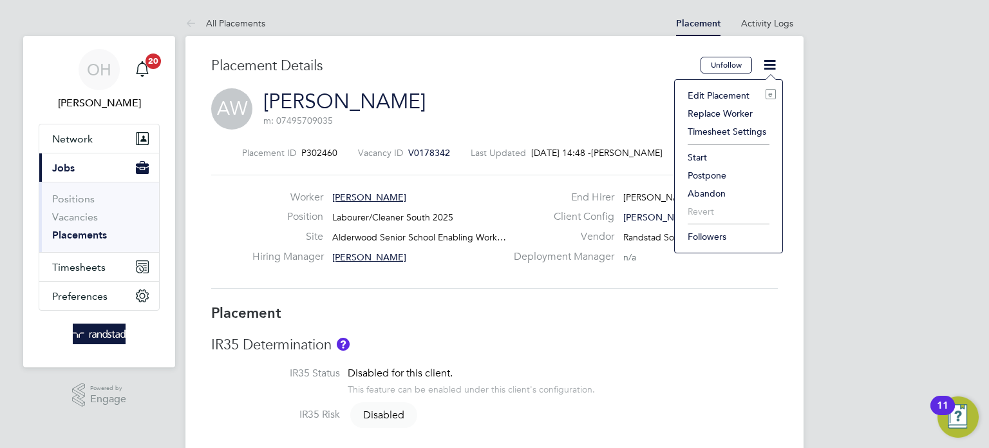
click at [704, 157] on li "Start" at bounding box center [728, 157] width 95 height 18
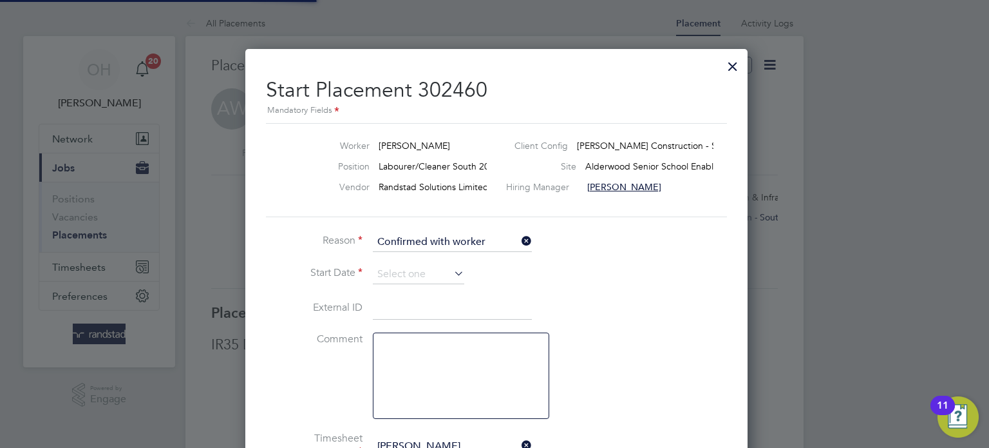
scroll to position [7, 6]
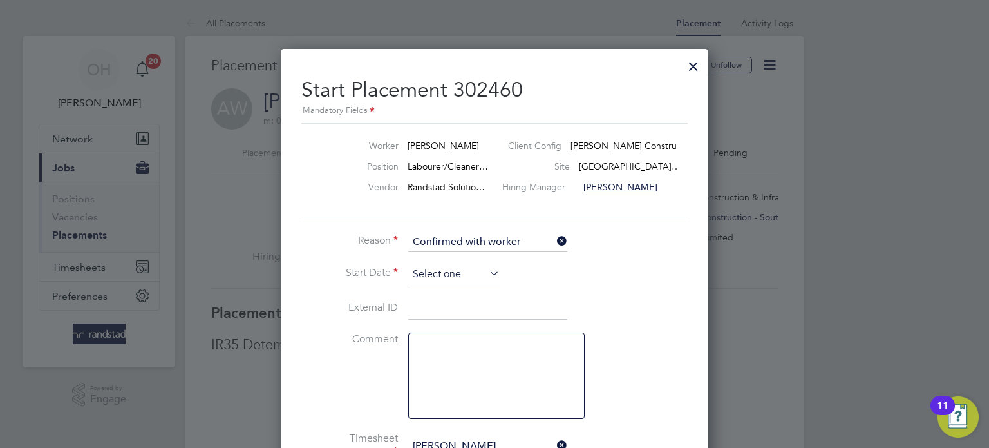
click at [455, 273] on input at bounding box center [453, 274] width 91 height 19
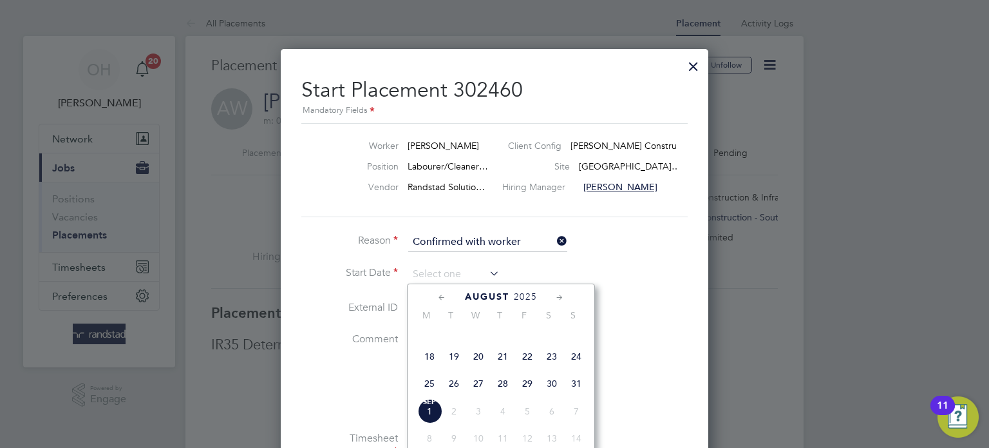
click at [426, 368] on span "18" at bounding box center [429, 356] width 24 height 24
type input "[DATE]"
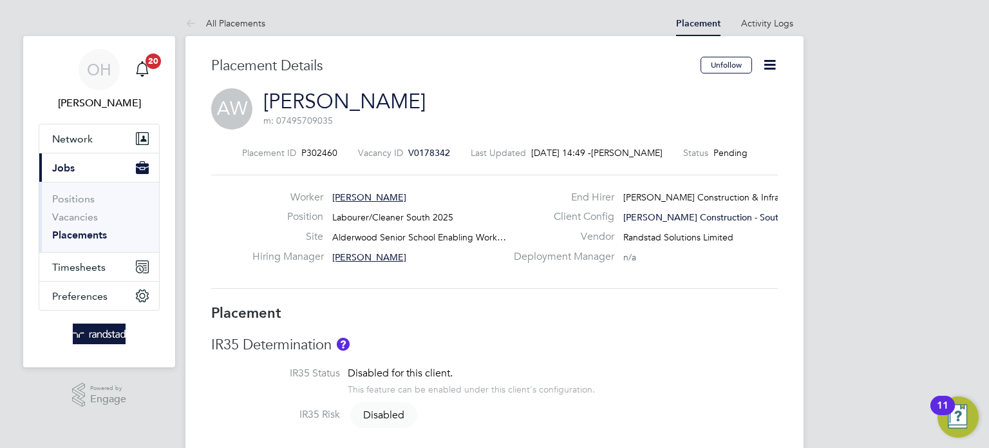
click at [768, 61] on icon at bounding box center [770, 65] width 16 height 16
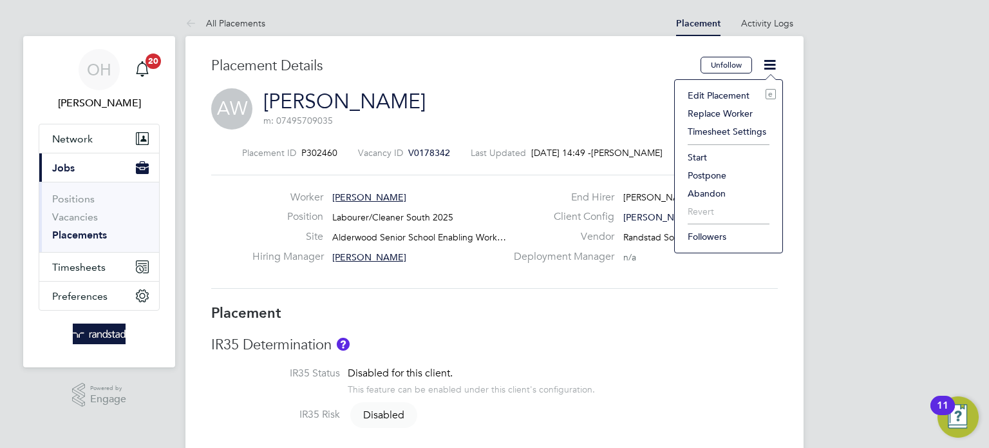
click at [703, 158] on li "Start" at bounding box center [728, 157] width 95 height 18
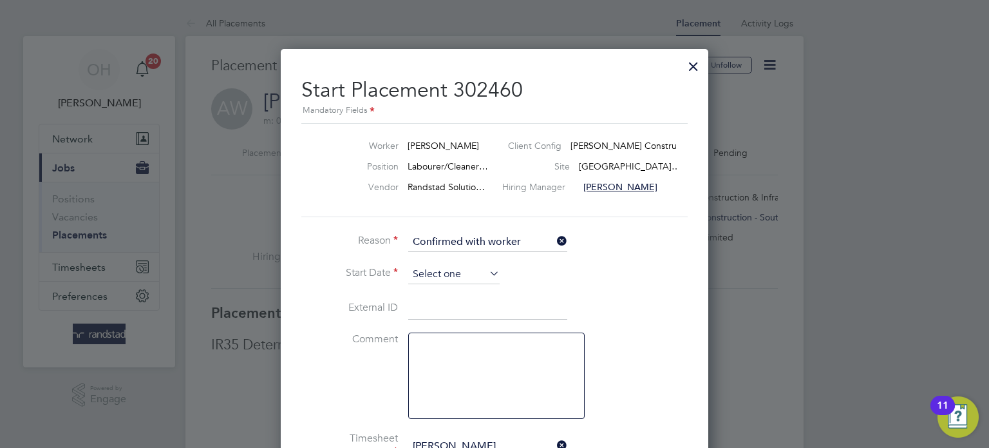
click at [472, 273] on input at bounding box center [453, 274] width 91 height 19
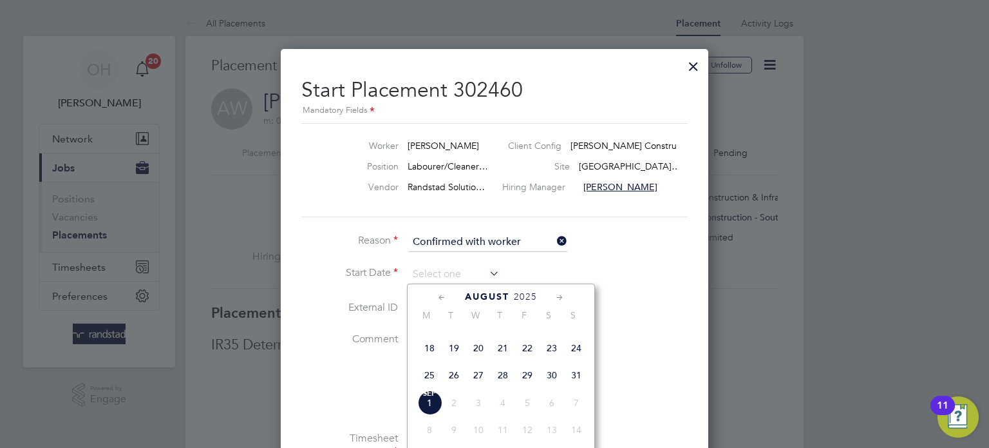
click at [427, 360] on span "18" at bounding box center [429, 348] width 24 height 24
type input "[DATE]"
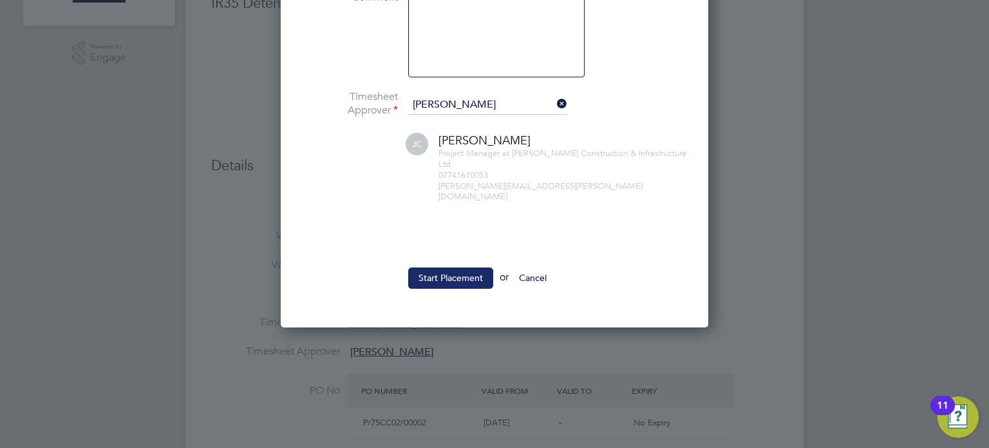
click at [457, 267] on button "Start Placement" at bounding box center [450, 277] width 85 height 21
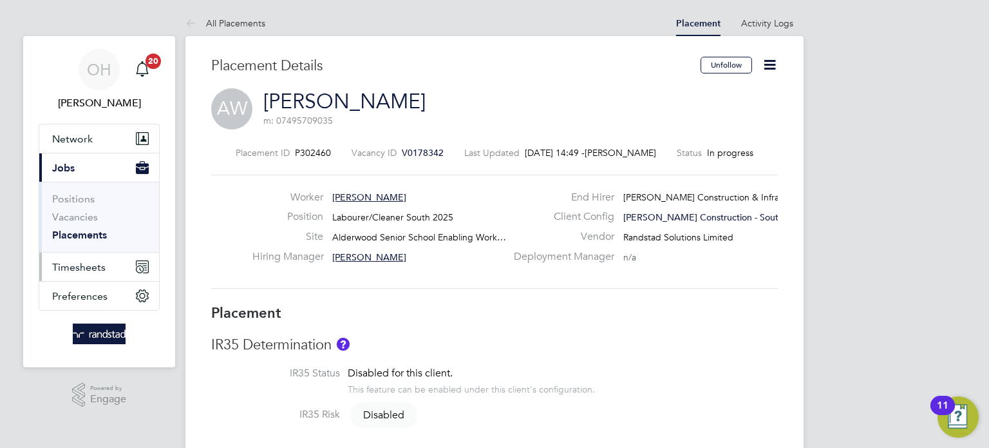
click at [64, 266] on span "Timesheets" at bounding box center [78, 267] width 53 height 12
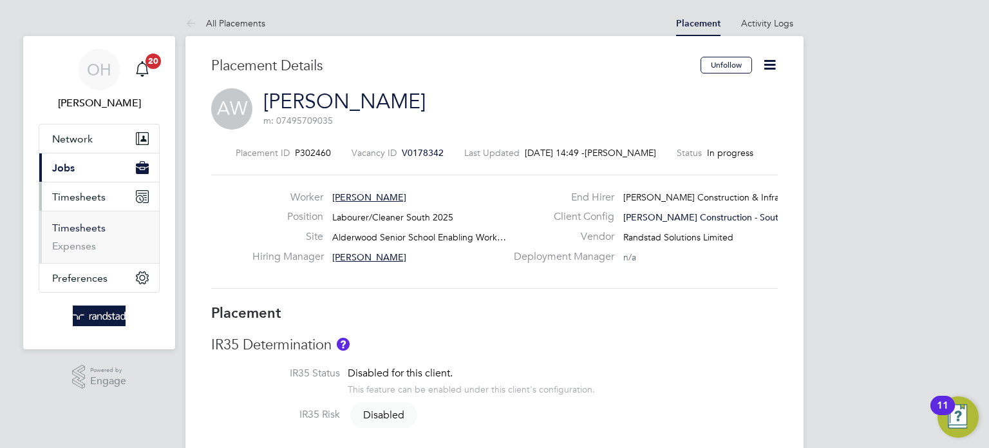
click at [71, 229] on link "Timesheets" at bounding box center [78, 228] width 53 height 12
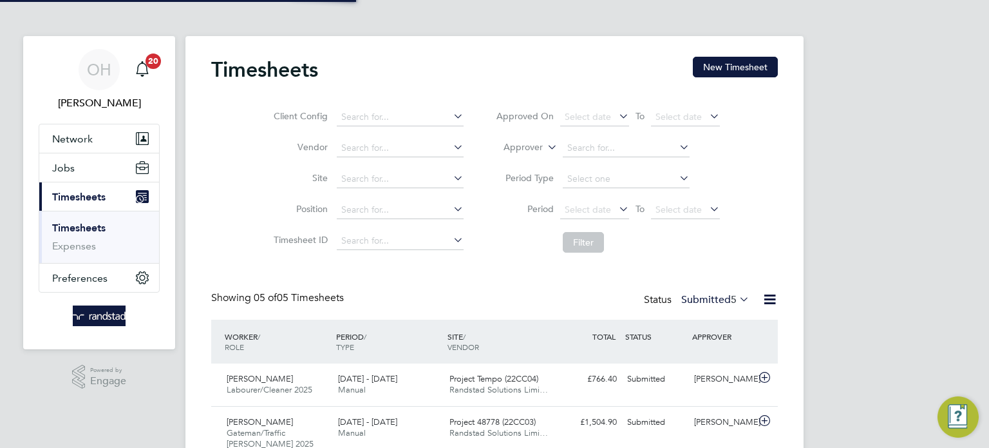
scroll to position [32, 112]
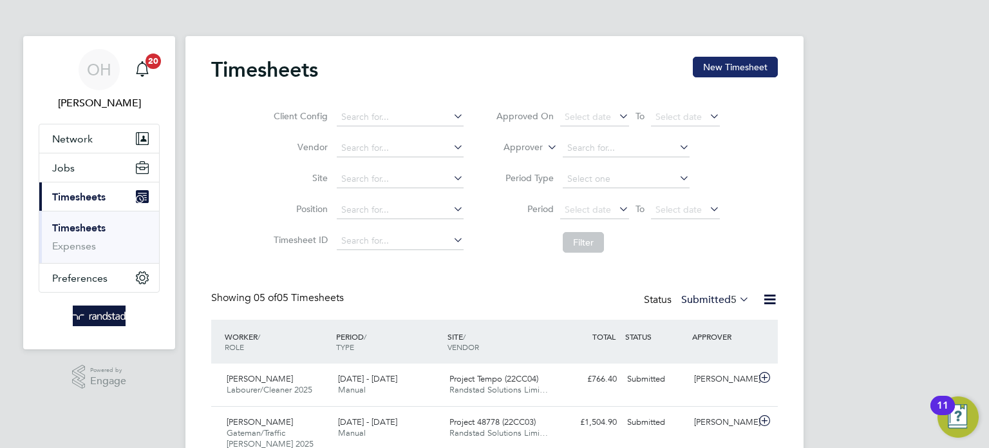
click at [742, 69] on button "New Timesheet" at bounding box center [735, 67] width 85 height 21
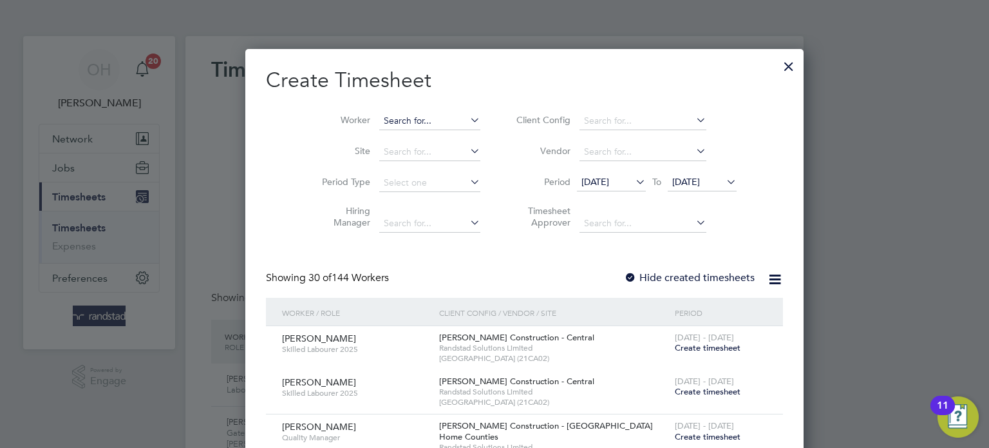
click at [384, 119] on input at bounding box center [429, 121] width 101 height 18
click at [388, 138] on li "[PERSON_NAME]" at bounding box center [428, 137] width 159 height 17
type input "[PERSON_NAME]"
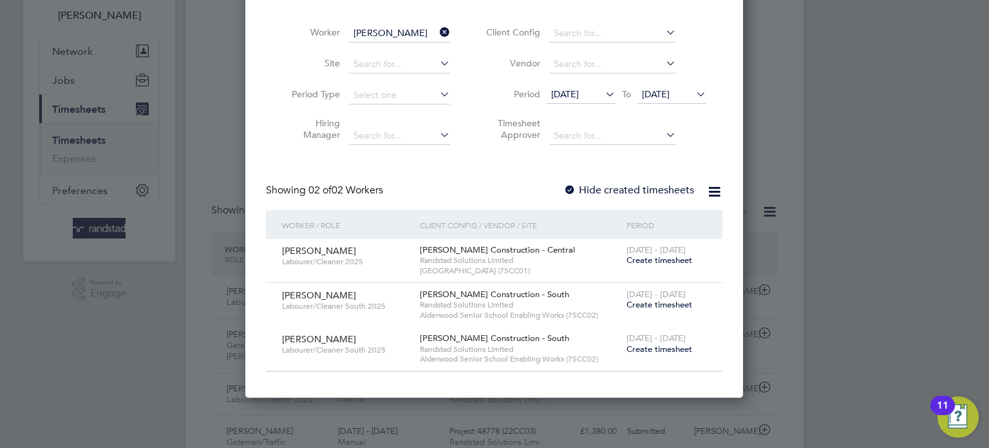
click at [634, 302] on span "Create timesheet" at bounding box center [660, 304] width 66 height 11
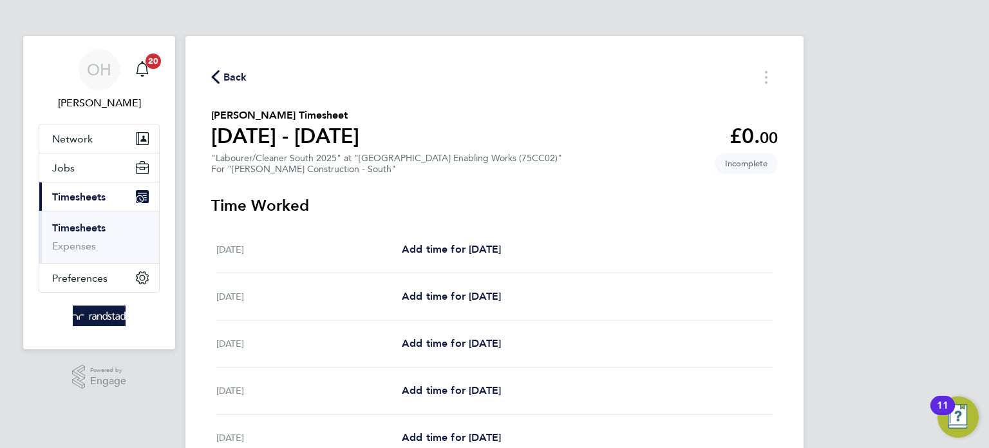
click at [222, 76] on span "Back" at bounding box center [229, 76] width 36 height 12
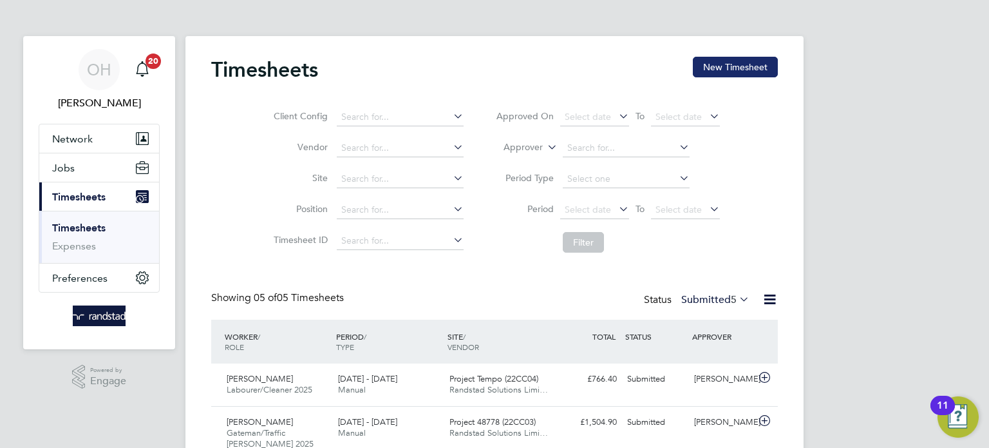
click at [745, 74] on button "New Timesheet" at bounding box center [735, 67] width 85 height 21
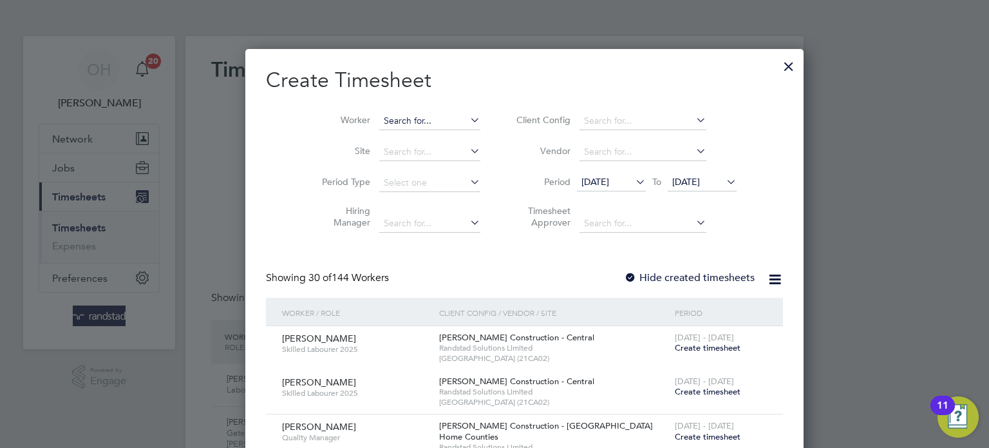
click at [388, 112] on input at bounding box center [429, 121] width 101 height 18
click at [412, 138] on li "[PERSON_NAME]" at bounding box center [428, 137] width 159 height 17
type input "[PERSON_NAME]"
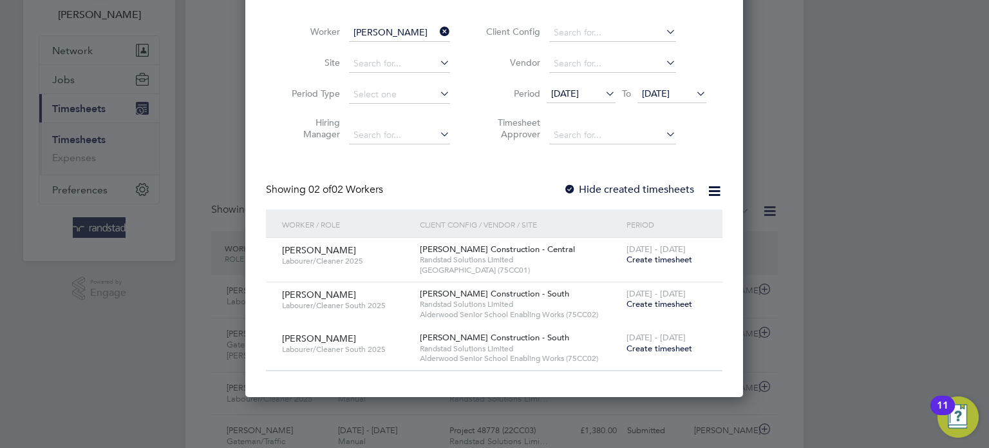
click at [644, 344] on span "Create timesheet" at bounding box center [660, 348] width 66 height 11
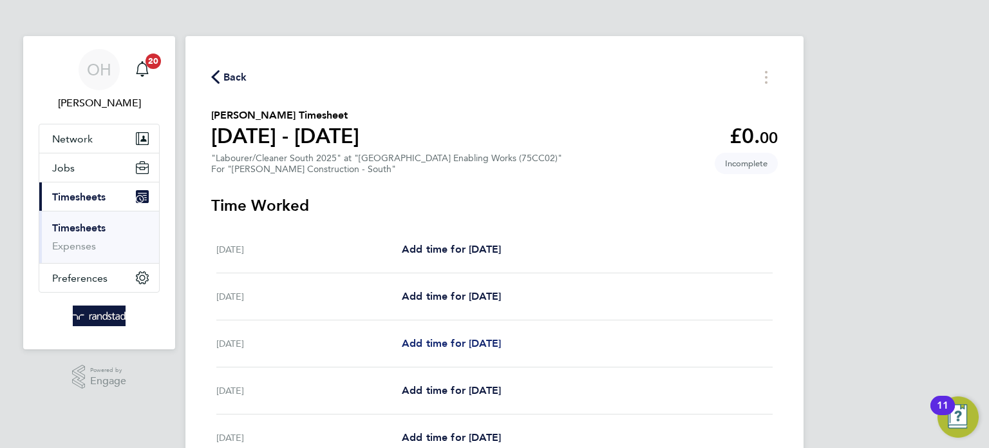
click at [454, 337] on span "Add time for [DATE]" at bounding box center [451, 343] width 99 height 12
select select "60"
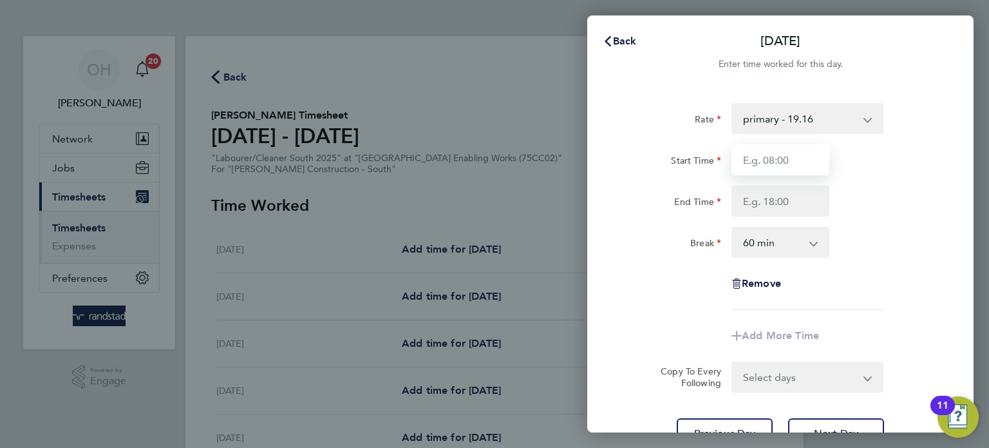
click at [786, 159] on input "Start Time" at bounding box center [781, 159] width 98 height 31
type input "07:30"
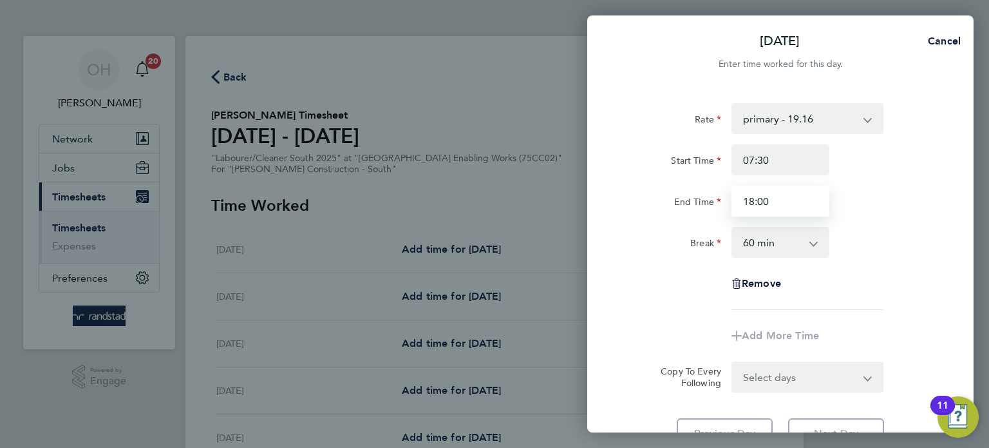
type input "18:00"
click at [797, 243] on select "0 min 15 min 30 min 45 min 60 min 75 min 90 min" at bounding box center [773, 242] width 80 height 28
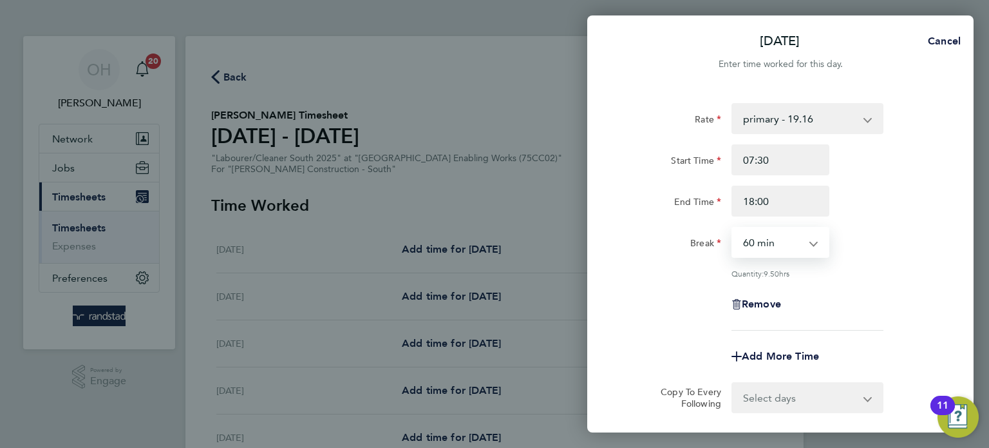
select select "30"
click at [733, 228] on select "0 min 15 min 30 min 45 min 60 min 75 min 90 min" at bounding box center [773, 242] width 80 height 28
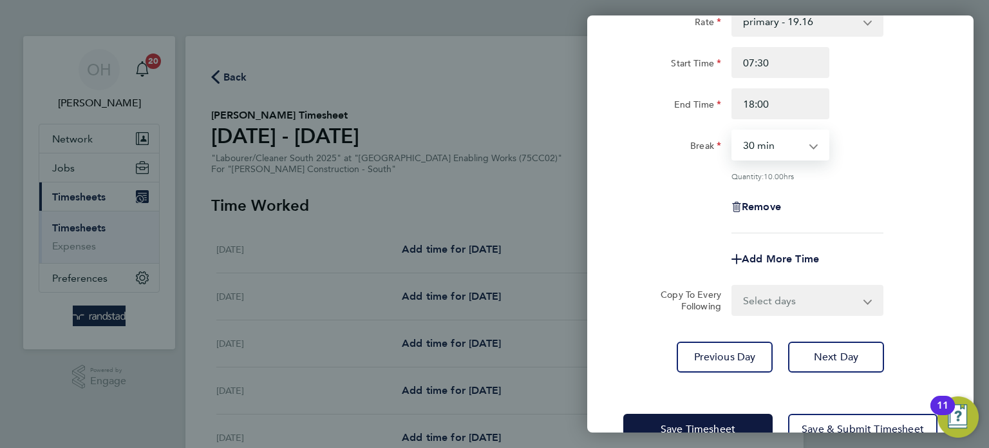
click at [812, 302] on select "Select days Day [DATE] [DATE] [DATE] [DATE]" at bounding box center [800, 300] width 135 height 28
select select "DAY"
click at [733, 286] on select "Select days Day [DATE] [DATE] [DATE] [DATE]" at bounding box center [800, 300] width 135 height 28
select select "[DATE]"
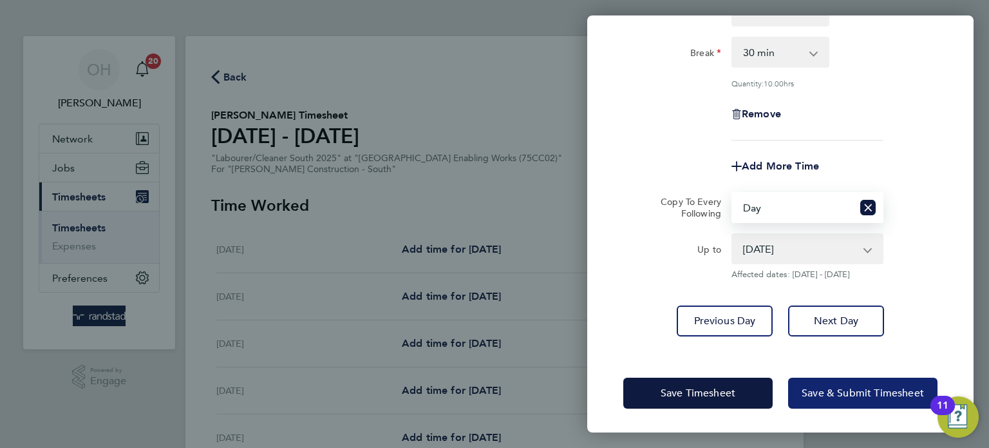
click at [822, 397] on span "Save & Submit Timesheet" at bounding box center [863, 392] width 122 height 13
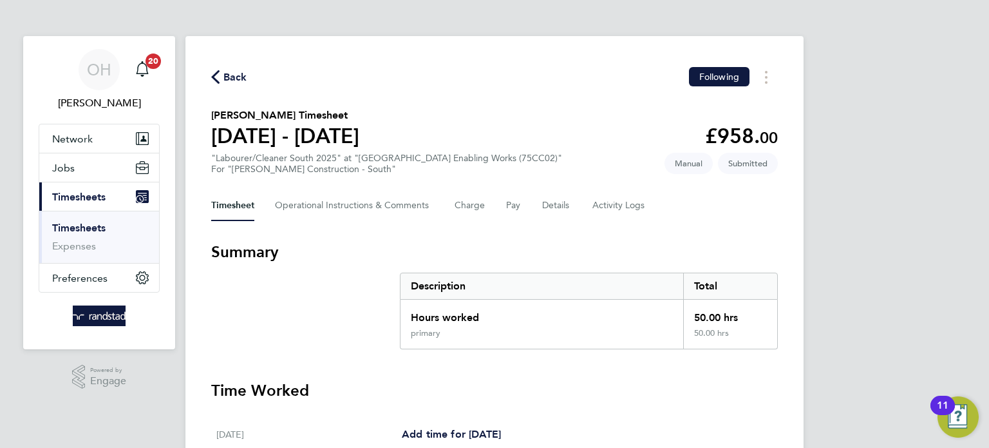
click at [238, 81] on span "Back" at bounding box center [235, 77] width 24 height 15
